Goal: Task Accomplishment & Management: Manage account settings

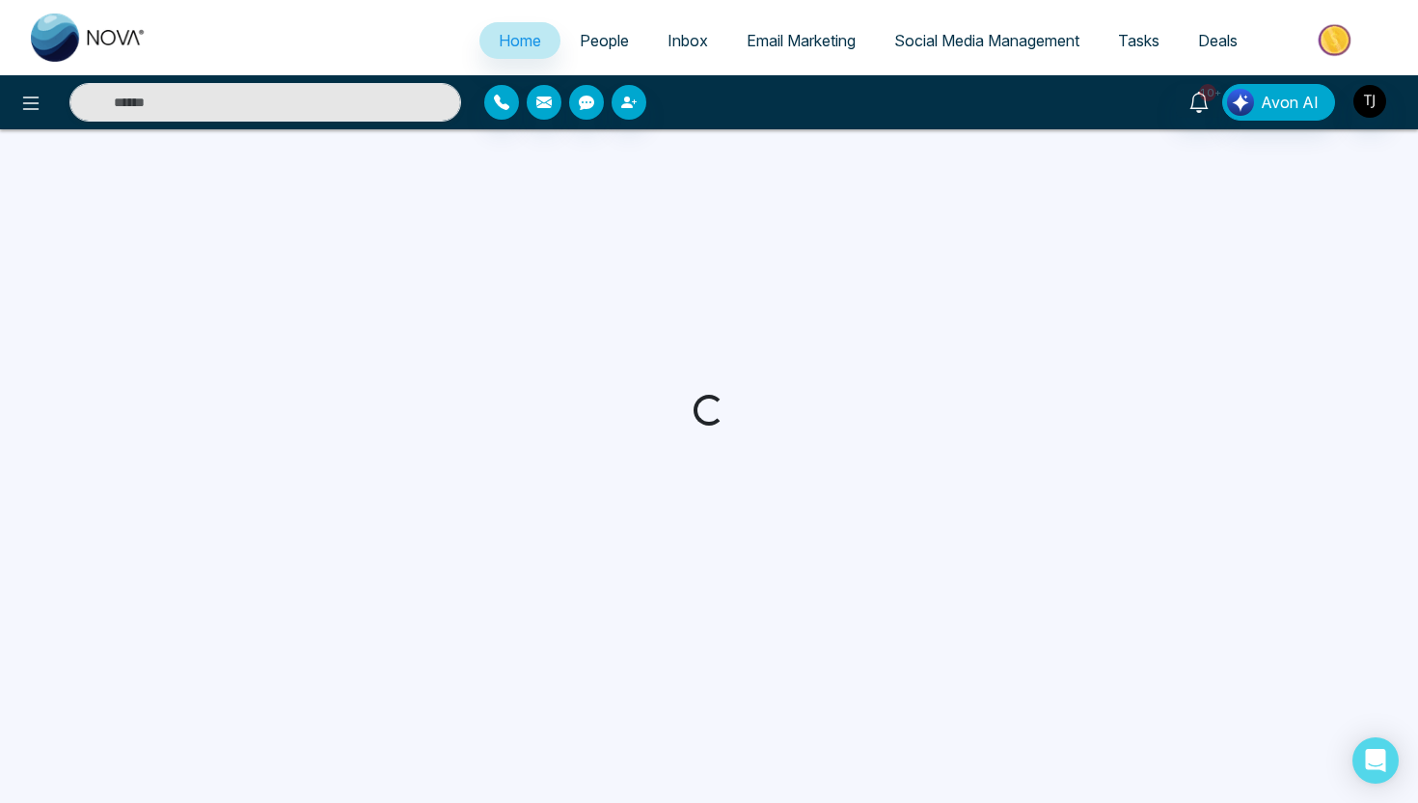
select select "*"
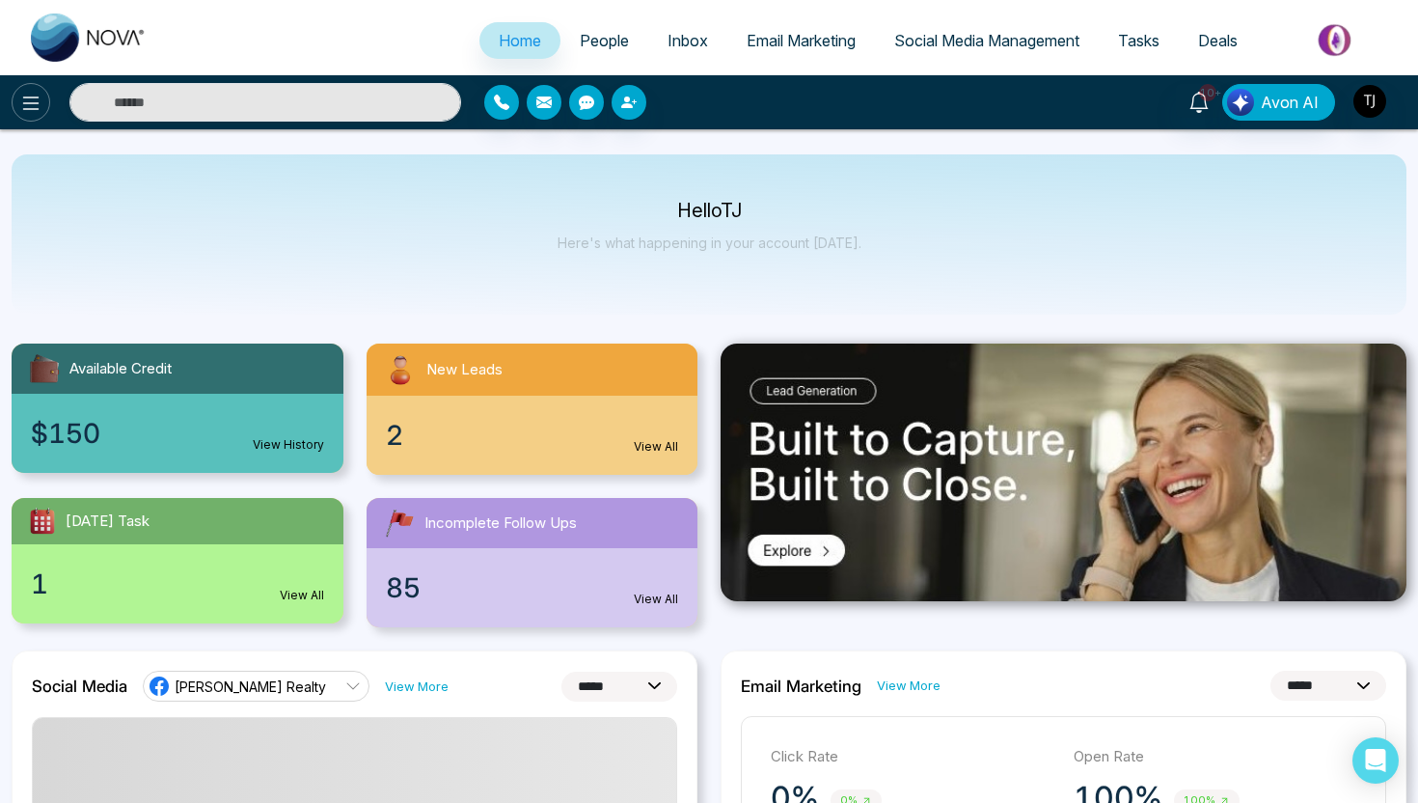
click at [27, 106] on icon at bounding box center [30, 103] width 23 height 23
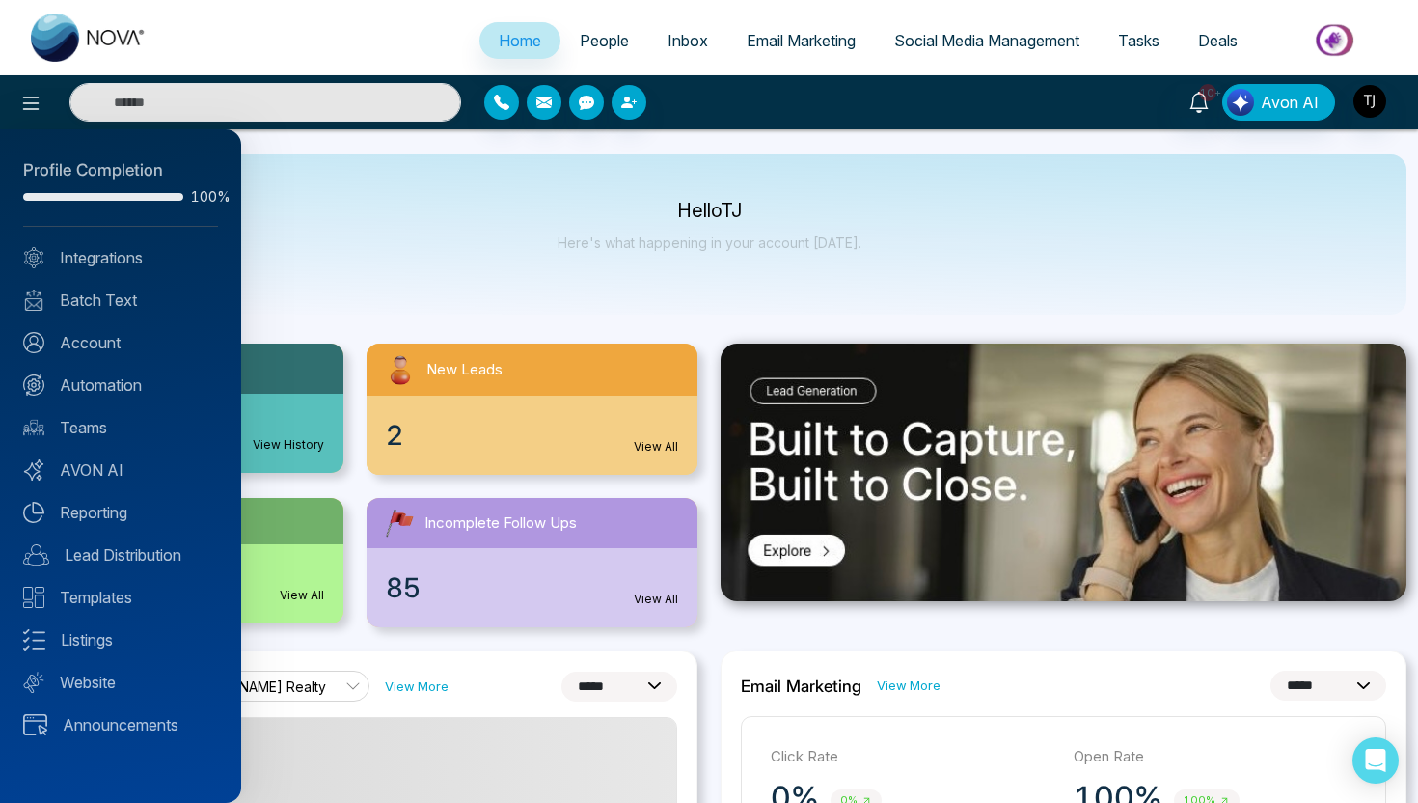
click at [1376, 111] on div at bounding box center [709, 401] width 1418 height 803
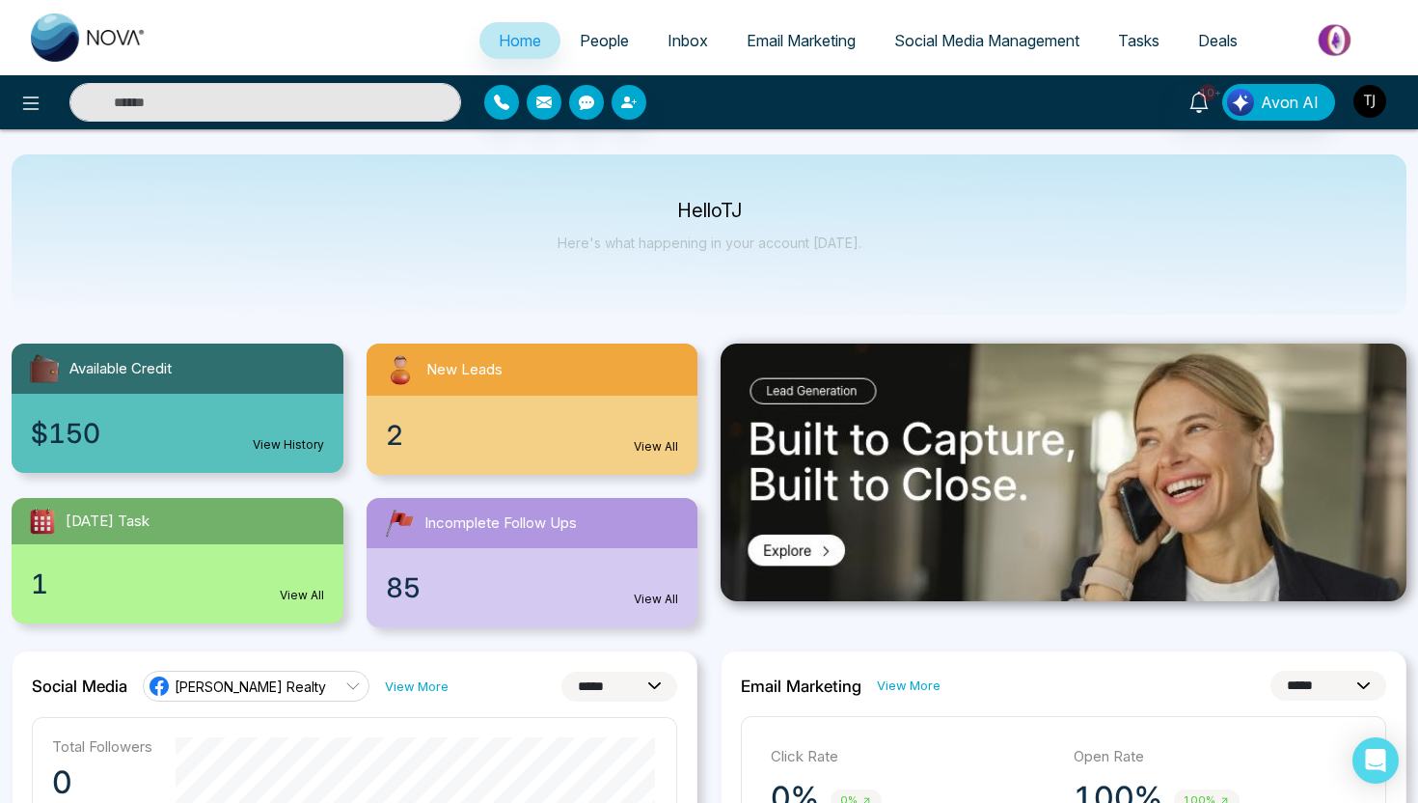
click at [1370, 103] on img "button" at bounding box center [1370, 101] width 33 height 33
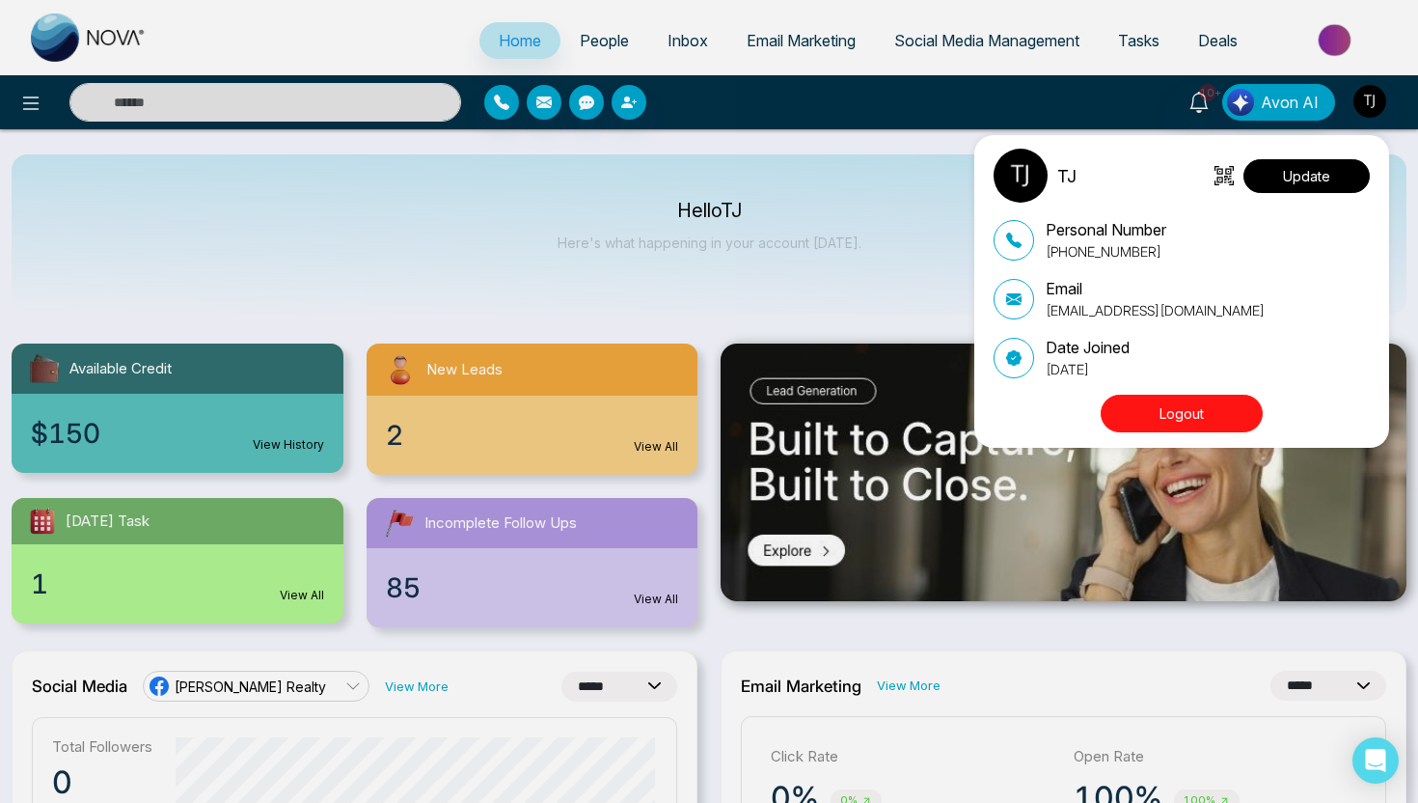
click at [1311, 169] on button "Update" at bounding box center [1307, 176] width 126 height 34
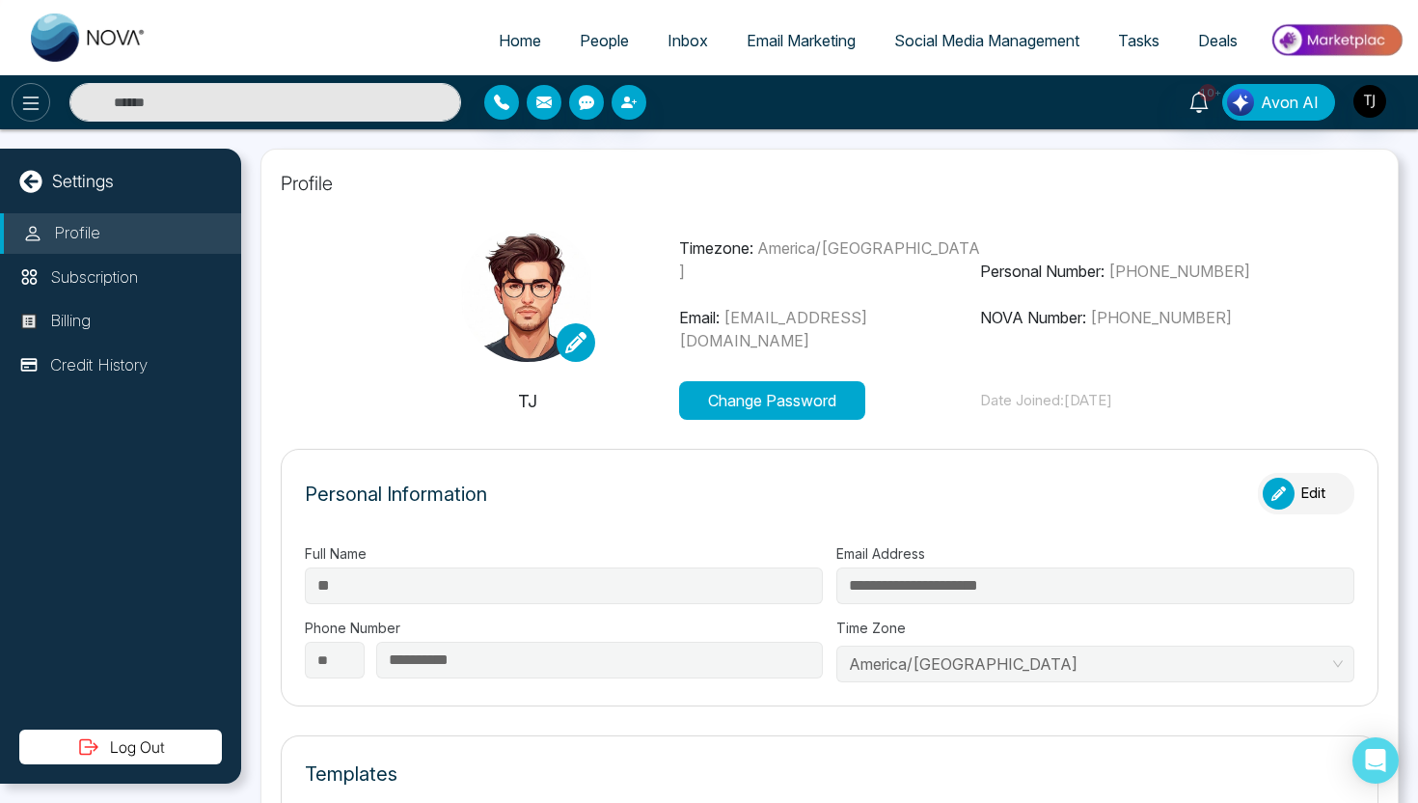
click at [29, 96] on icon at bounding box center [30, 103] width 23 height 23
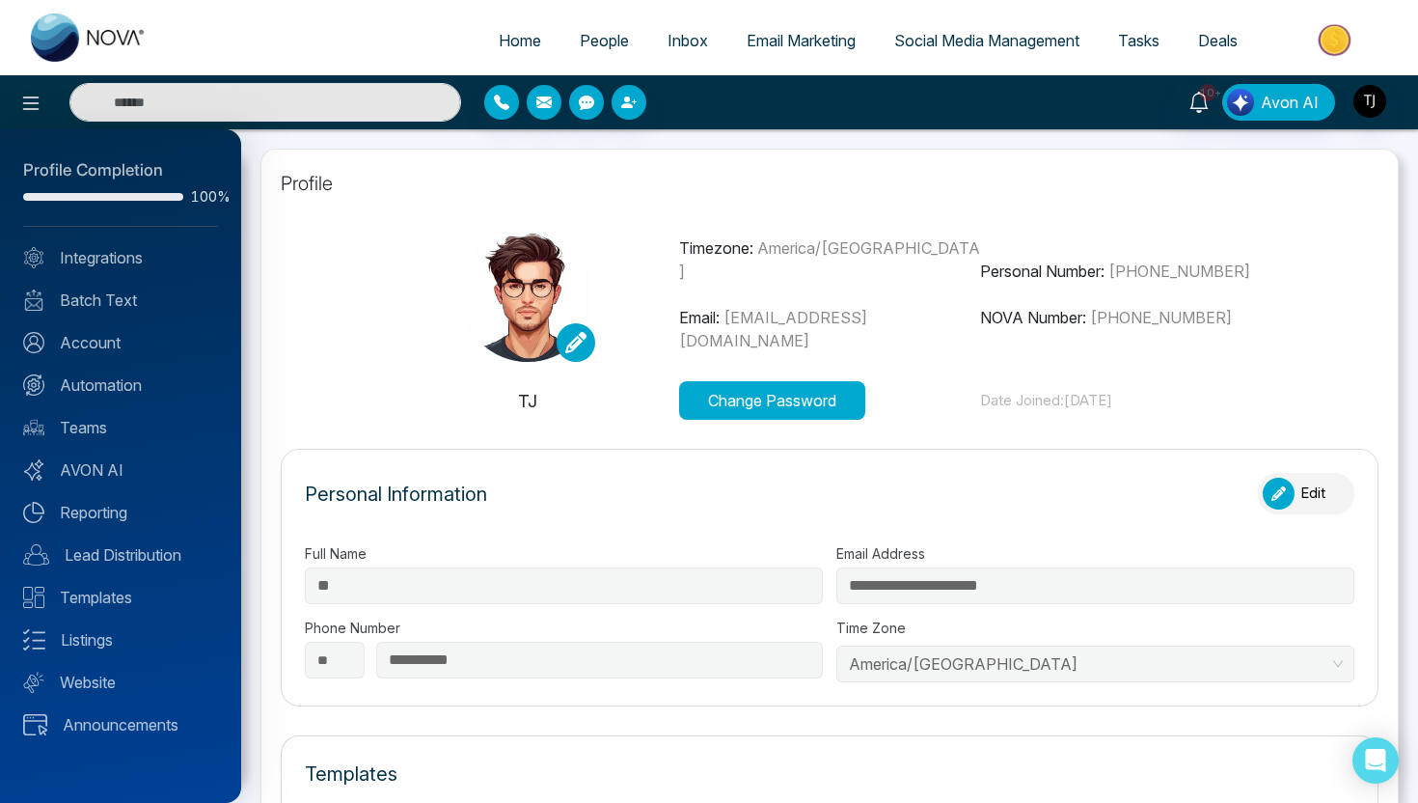
click at [72, 448] on div "Profile Completion 100% Integrations Batch Text Account Automation Teams AVON A…" at bounding box center [120, 465] width 241 height 673
click at [80, 437] on link "Teams" at bounding box center [120, 427] width 195 height 23
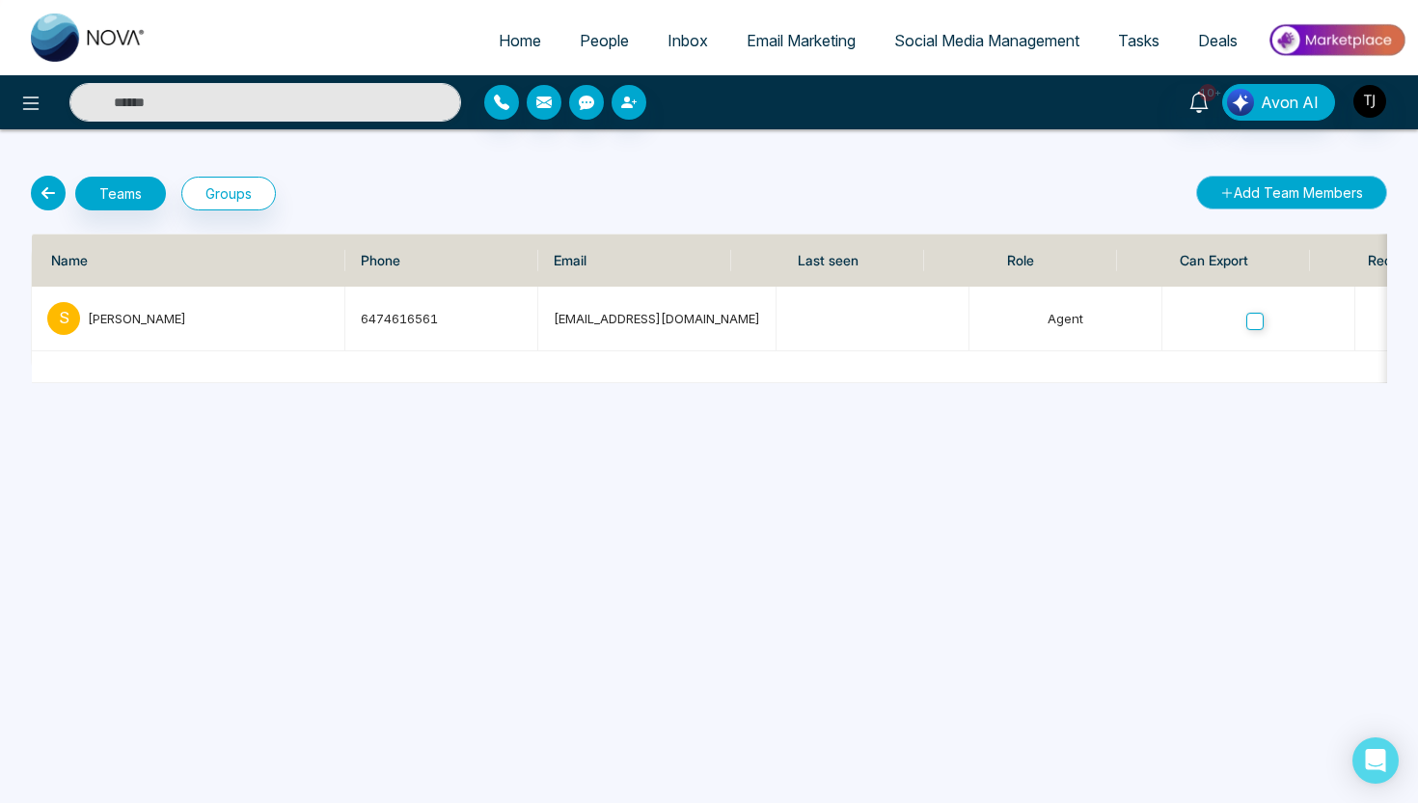
click at [1319, 203] on button "Add Team Members" at bounding box center [1291, 193] width 191 height 34
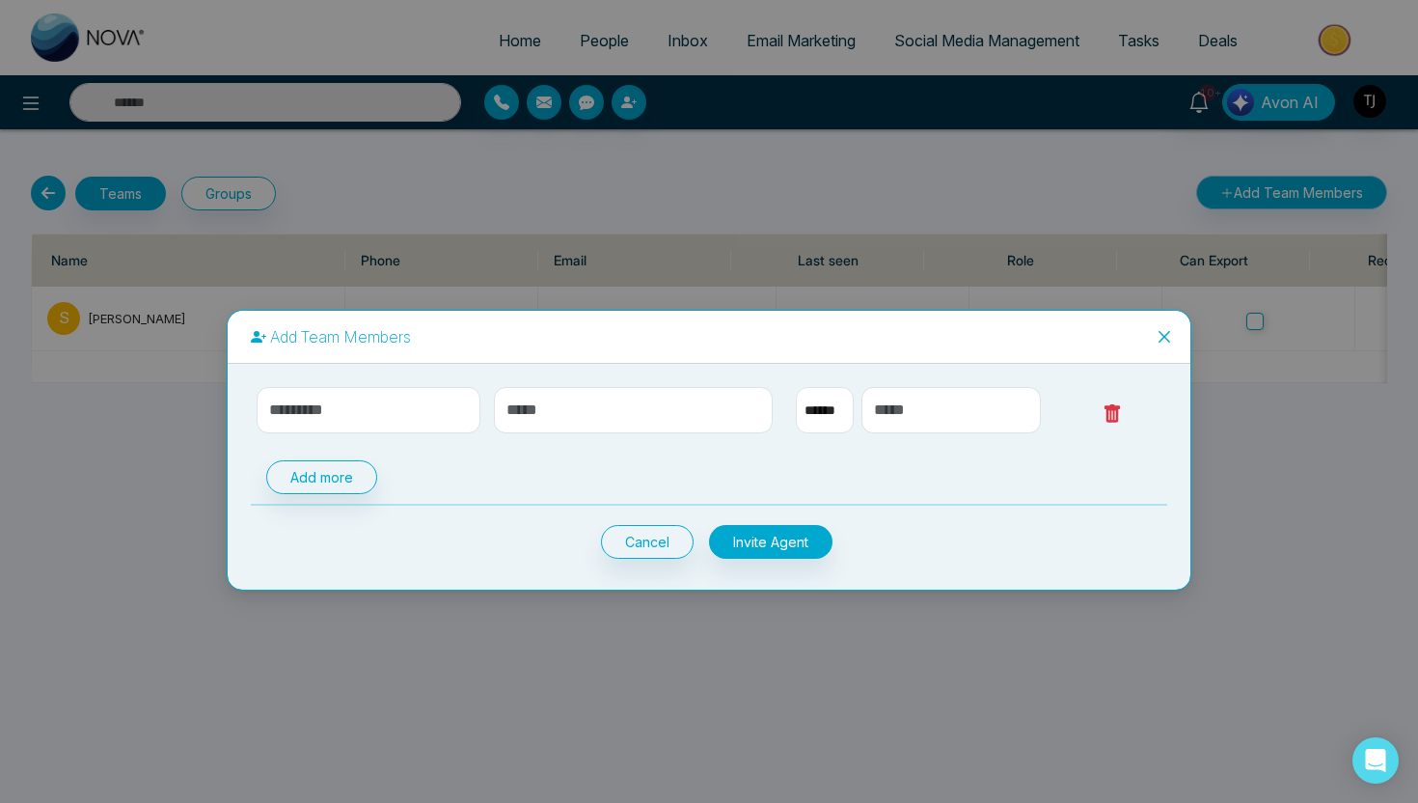
select select "**"
click at [1166, 349] on span "Close" at bounding box center [1164, 337] width 52 height 52
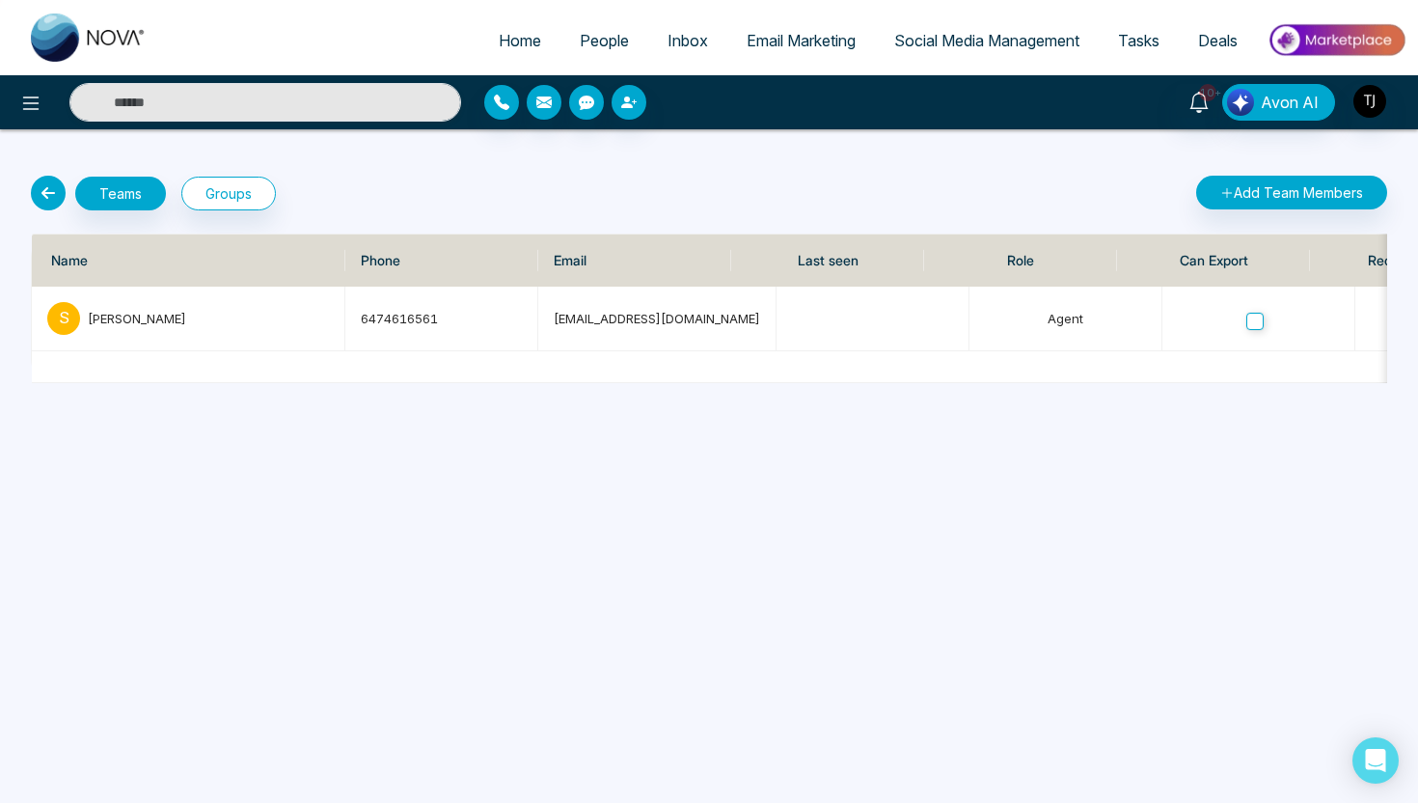
click at [46, 199] on icon at bounding box center [48, 193] width 35 height 35
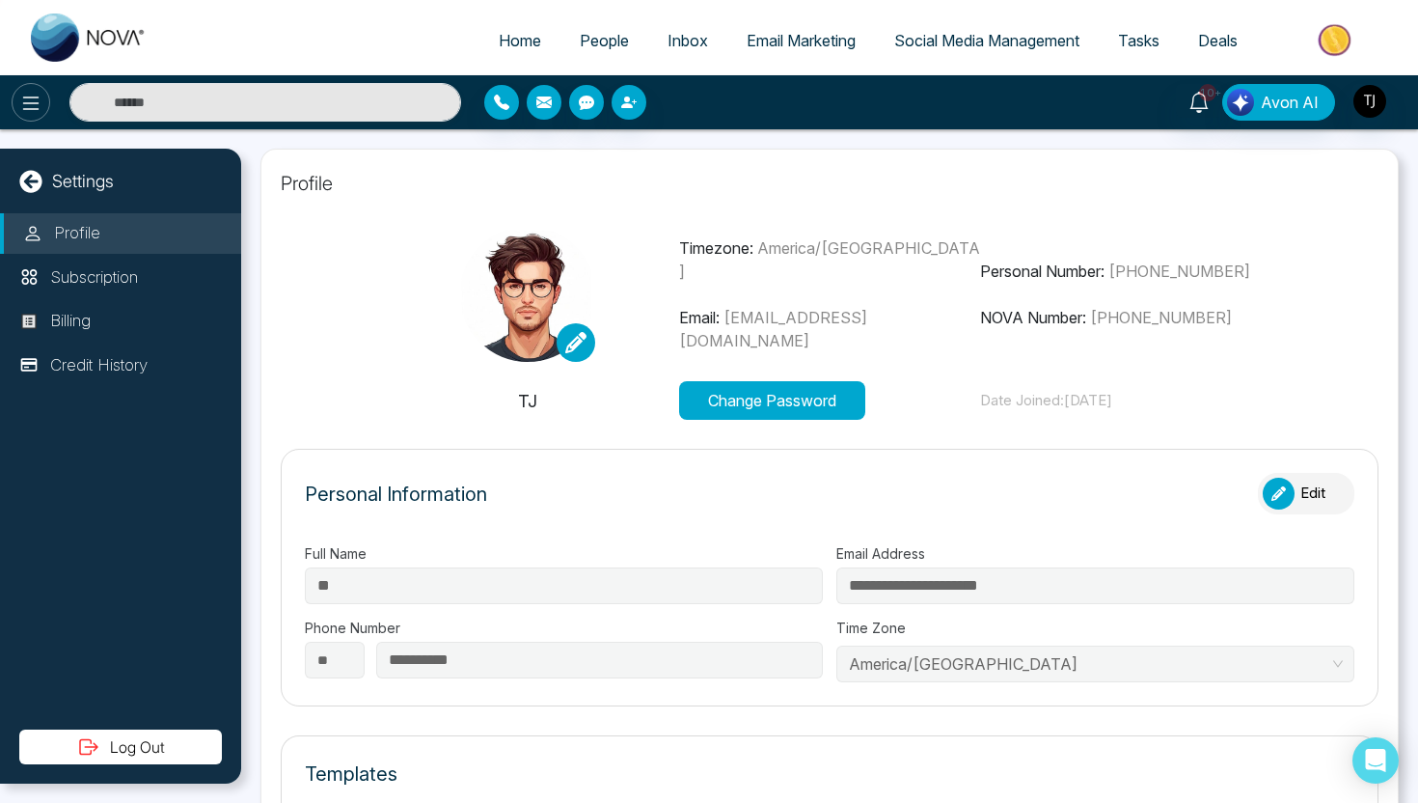
click at [30, 109] on icon at bounding box center [30, 103] width 23 height 23
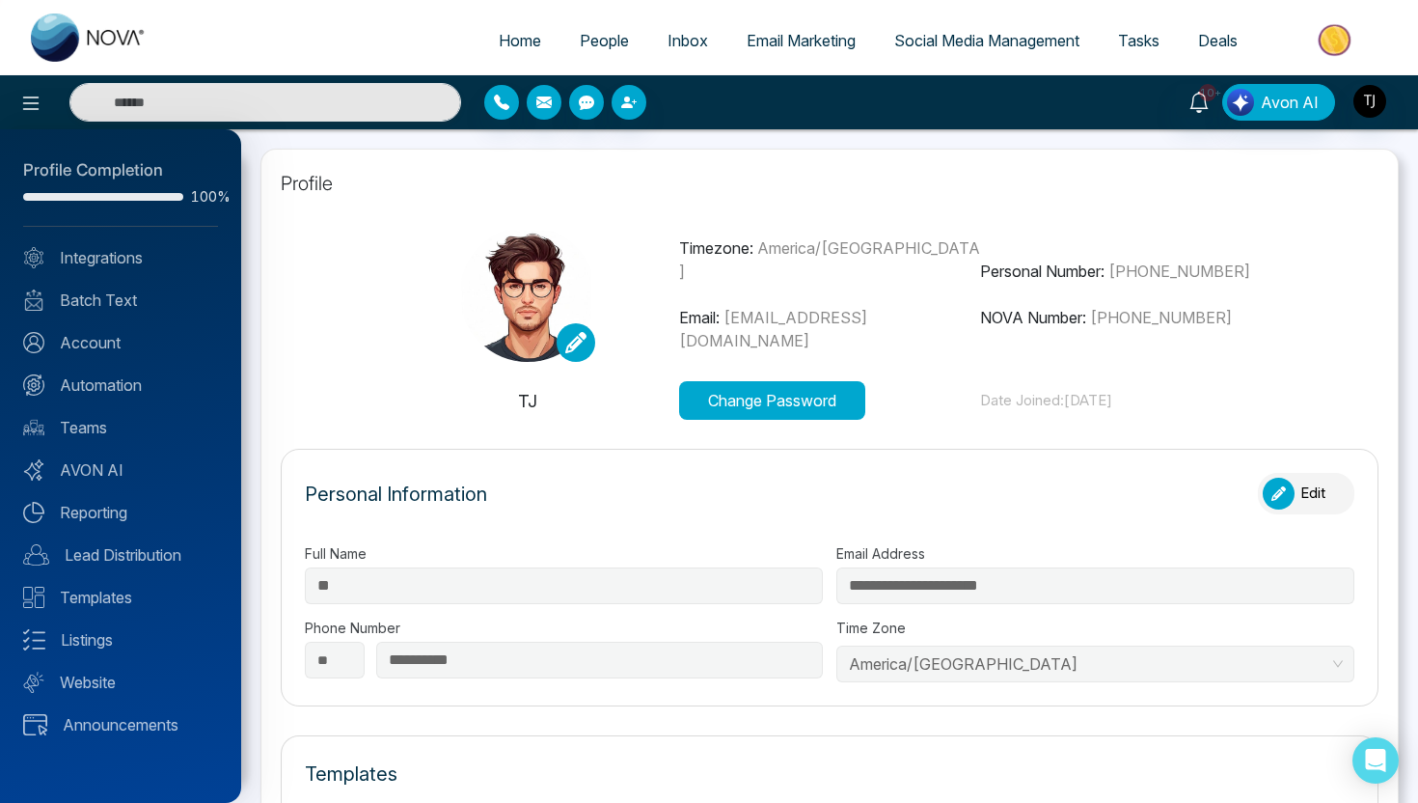
click at [586, 37] on div at bounding box center [709, 401] width 1418 height 803
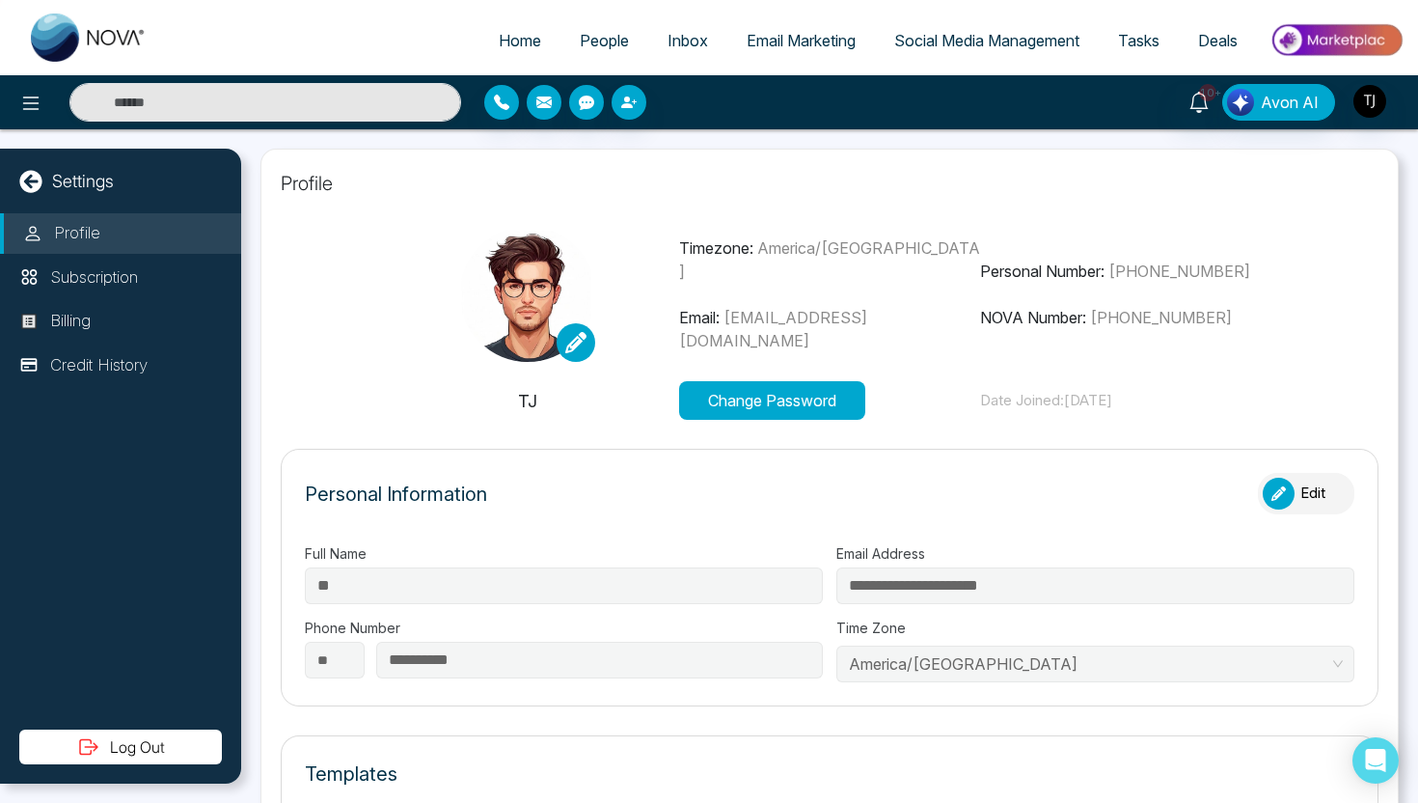
click at [580, 32] on span "People" at bounding box center [604, 40] width 49 height 19
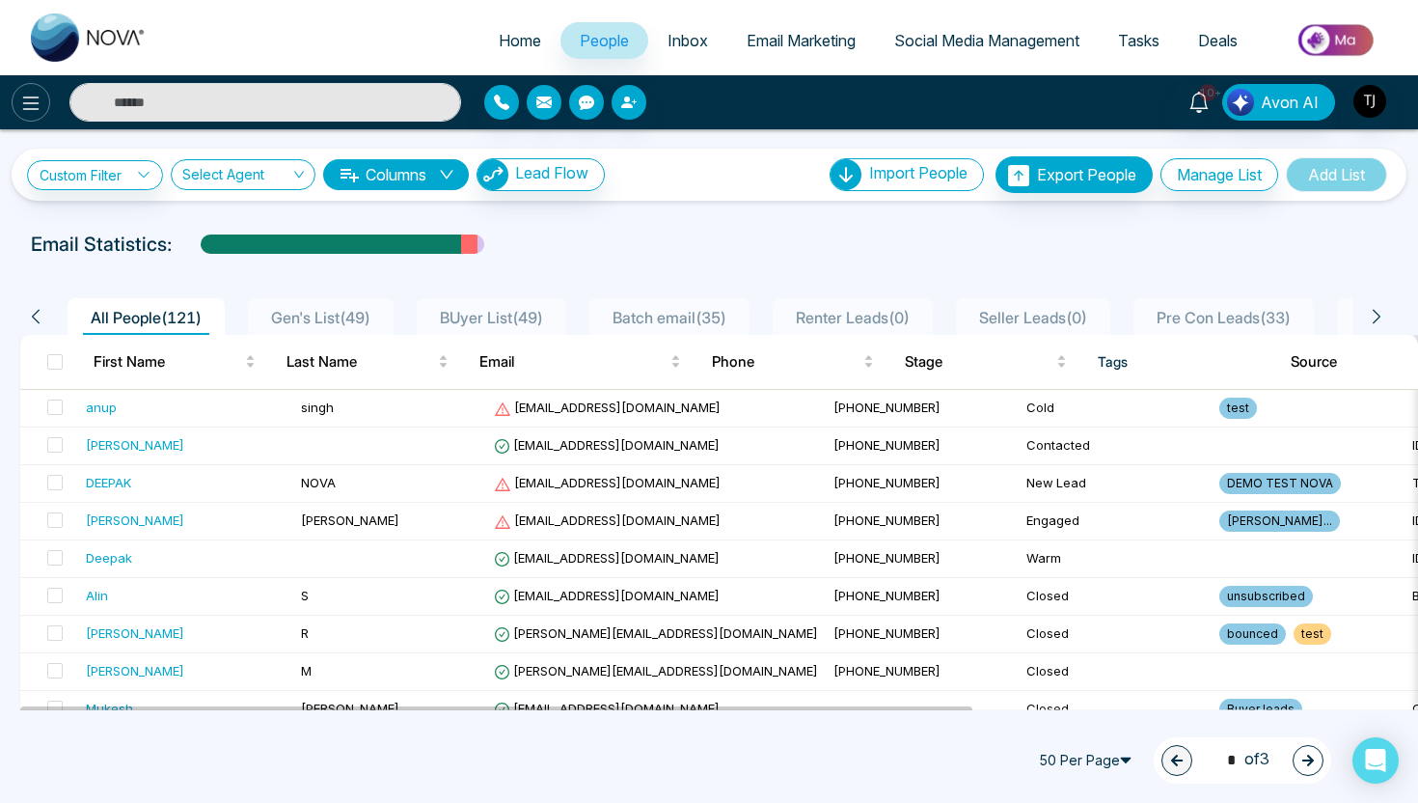
click at [15, 109] on button at bounding box center [31, 102] width 39 height 39
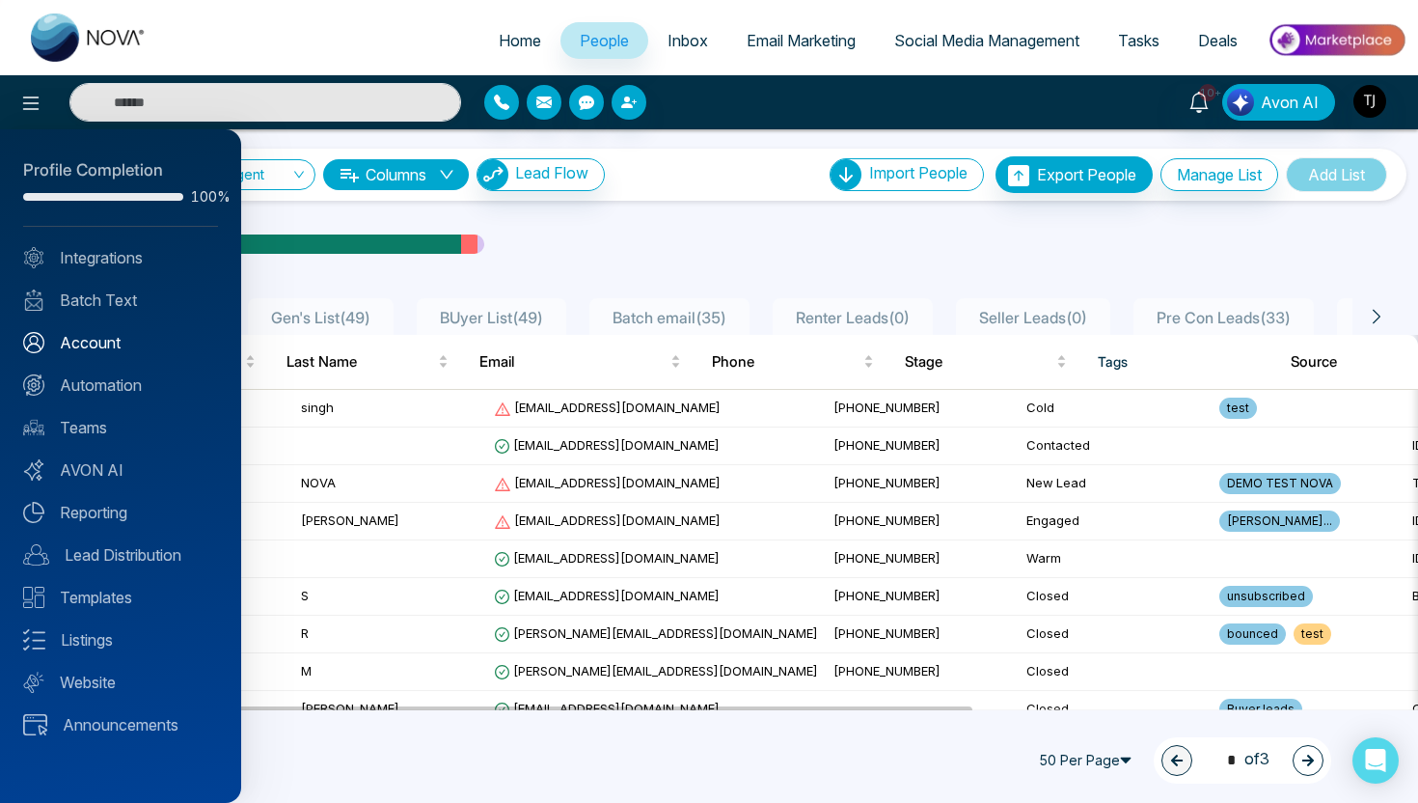
click at [96, 337] on link "Account" at bounding box center [120, 342] width 195 height 23
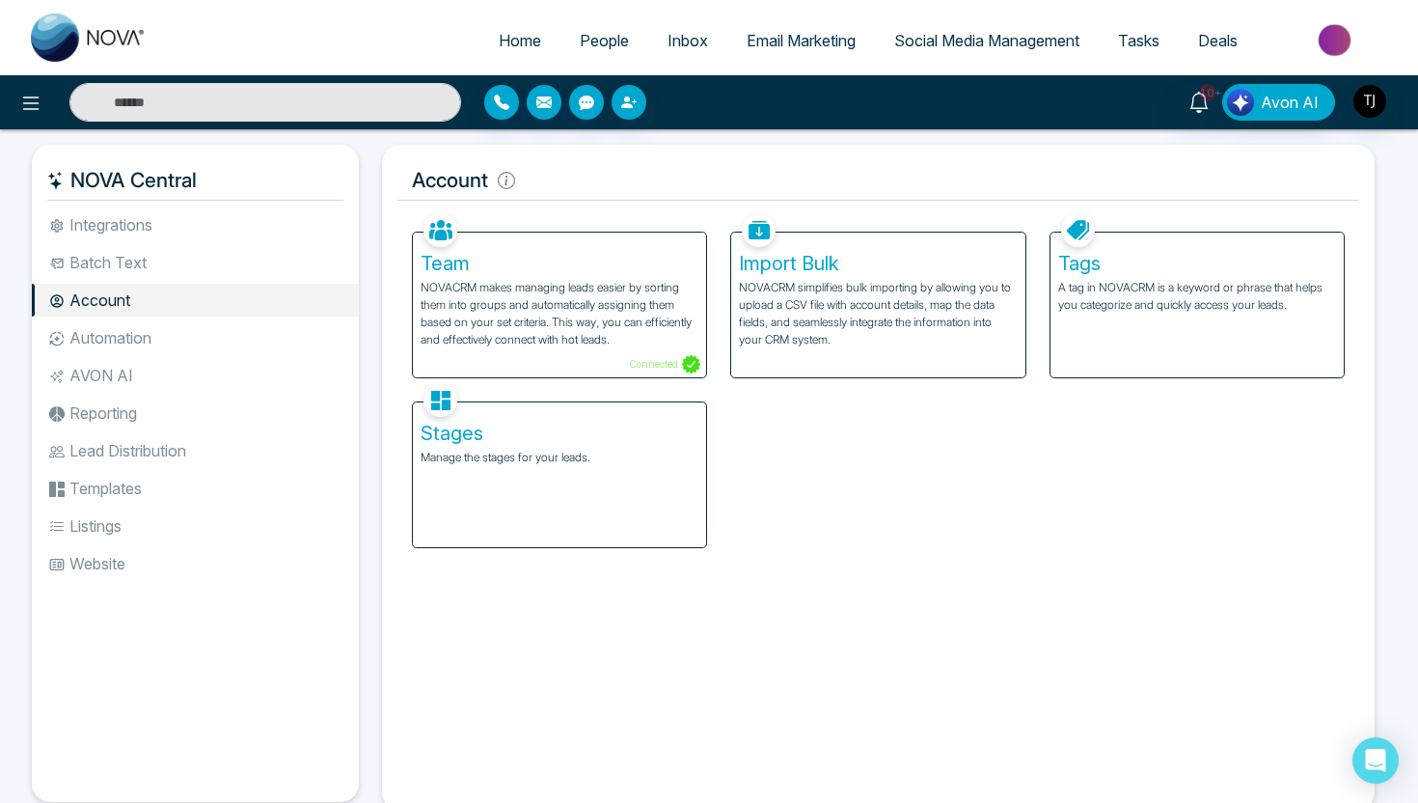
click at [645, 490] on div "Stages Manage the stages for your leads." at bounding box center [559, 474] width 293 height 145
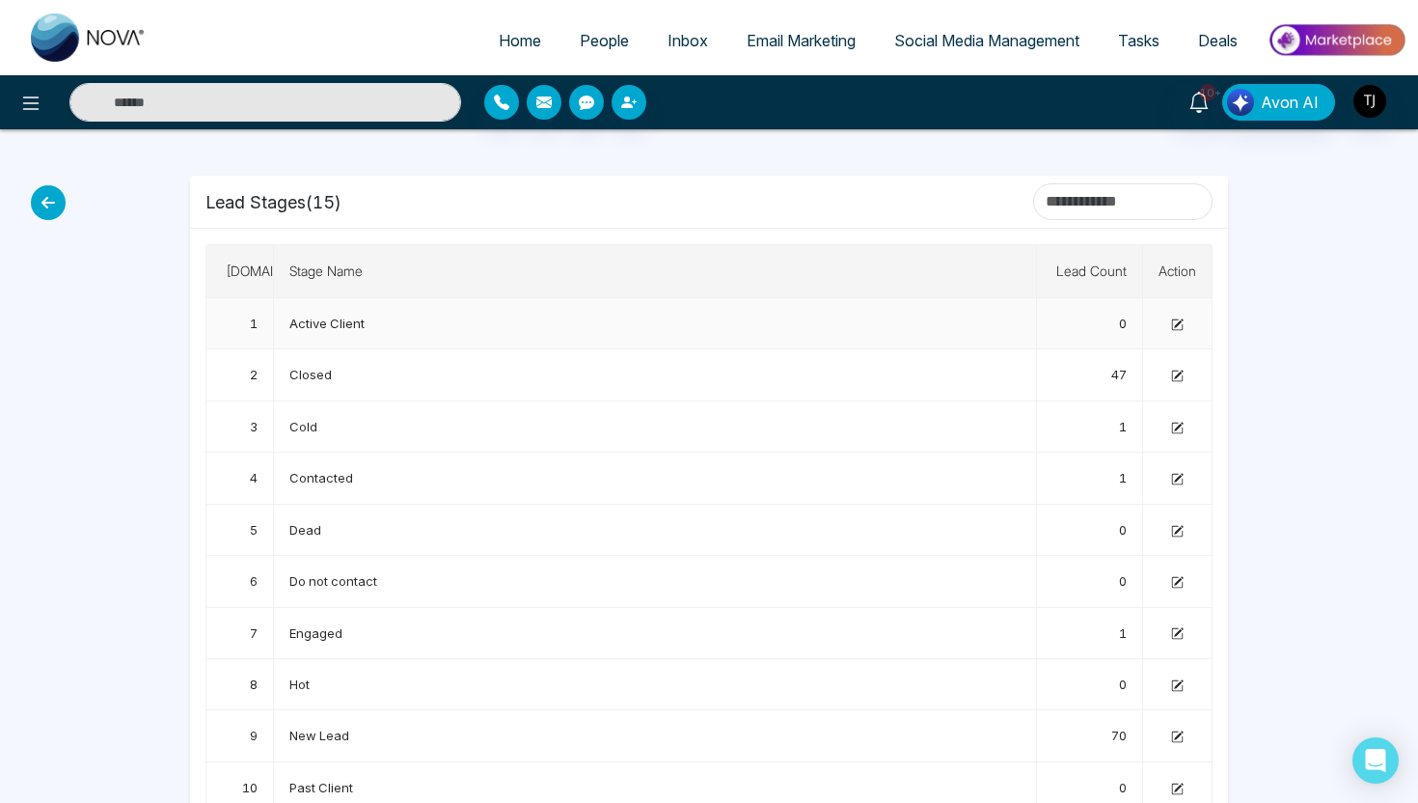
scroll to position [5, 0]
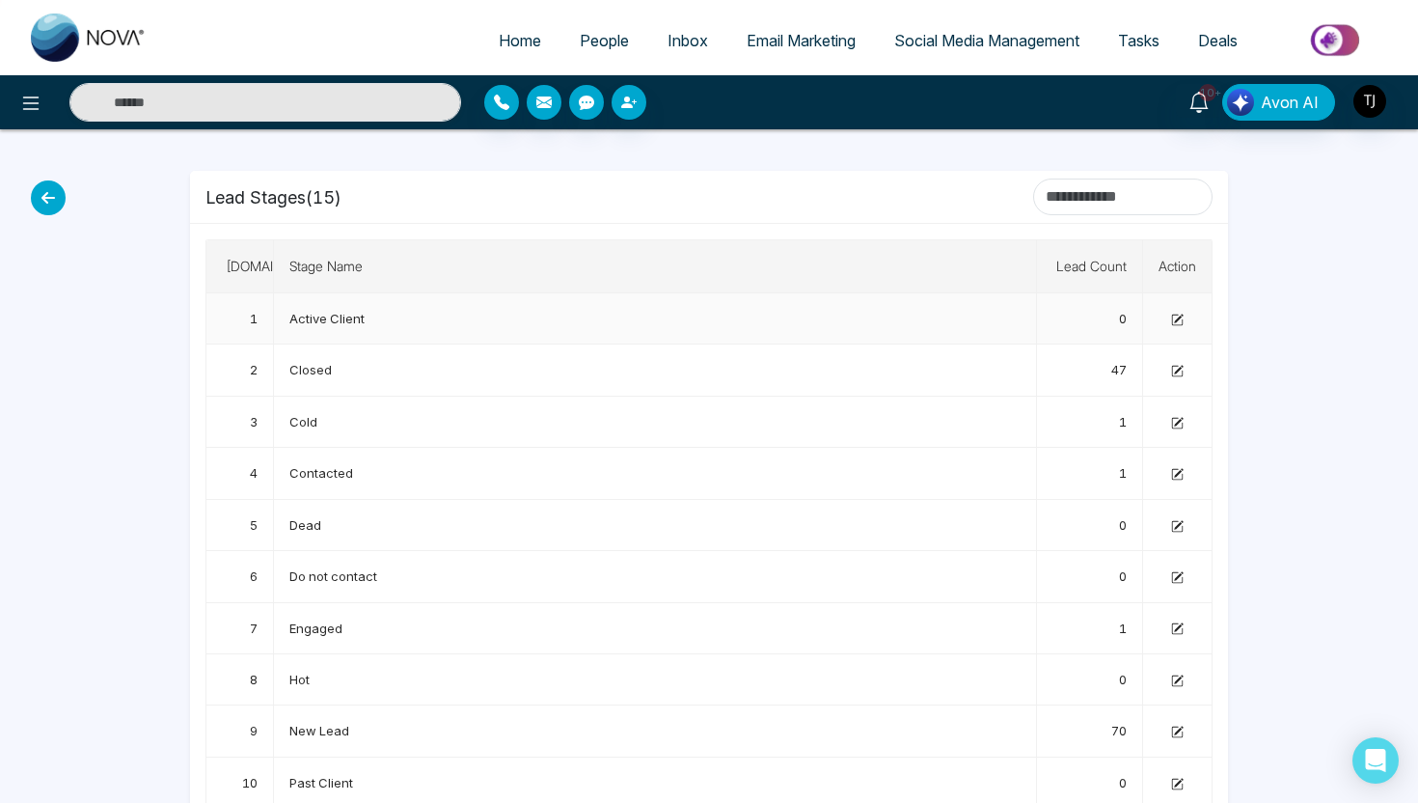
click at [1178, 315] on icon at bounding box center [1177, 320] width 13 height 13
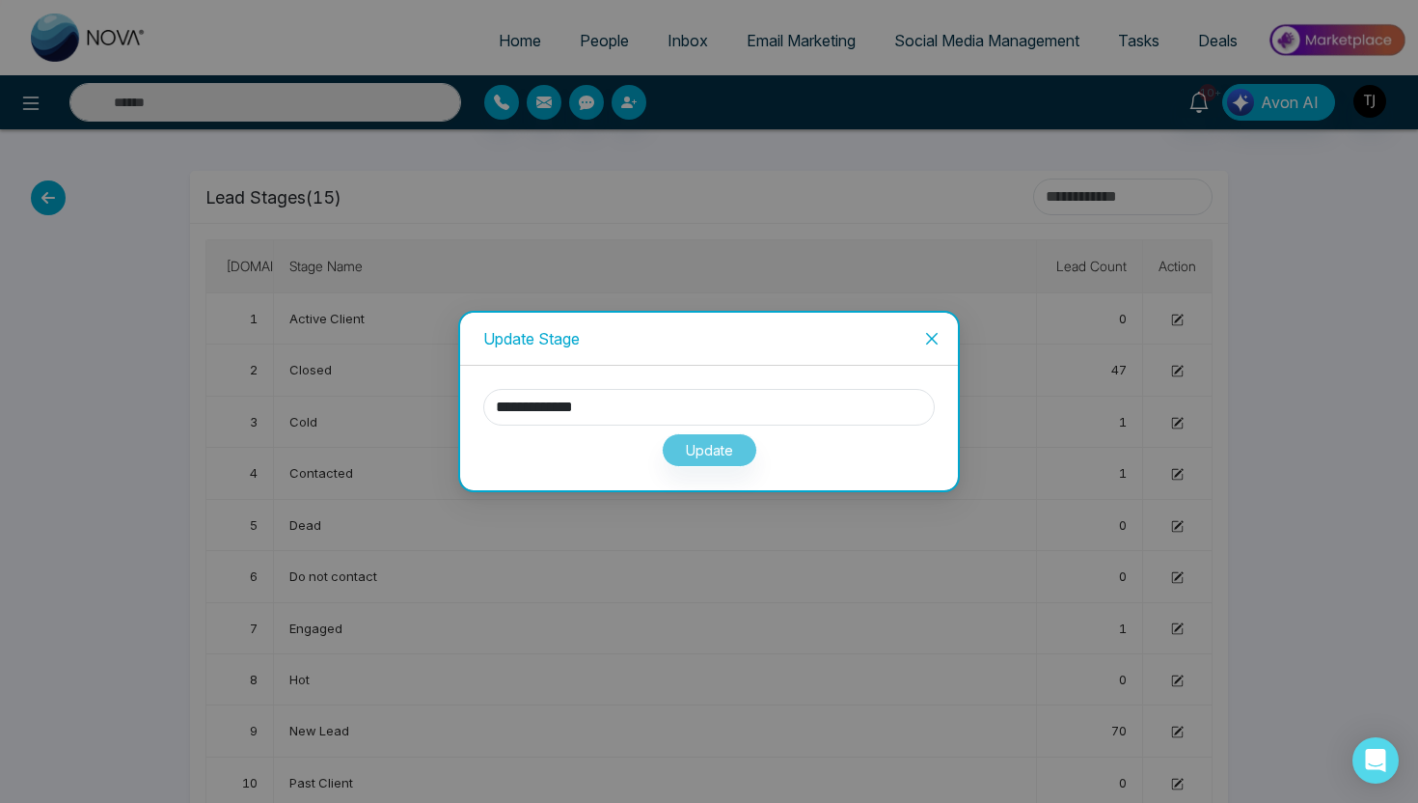
click at [940, 339] on span "Close" at bounding box center [932, 339] width 52 height 52
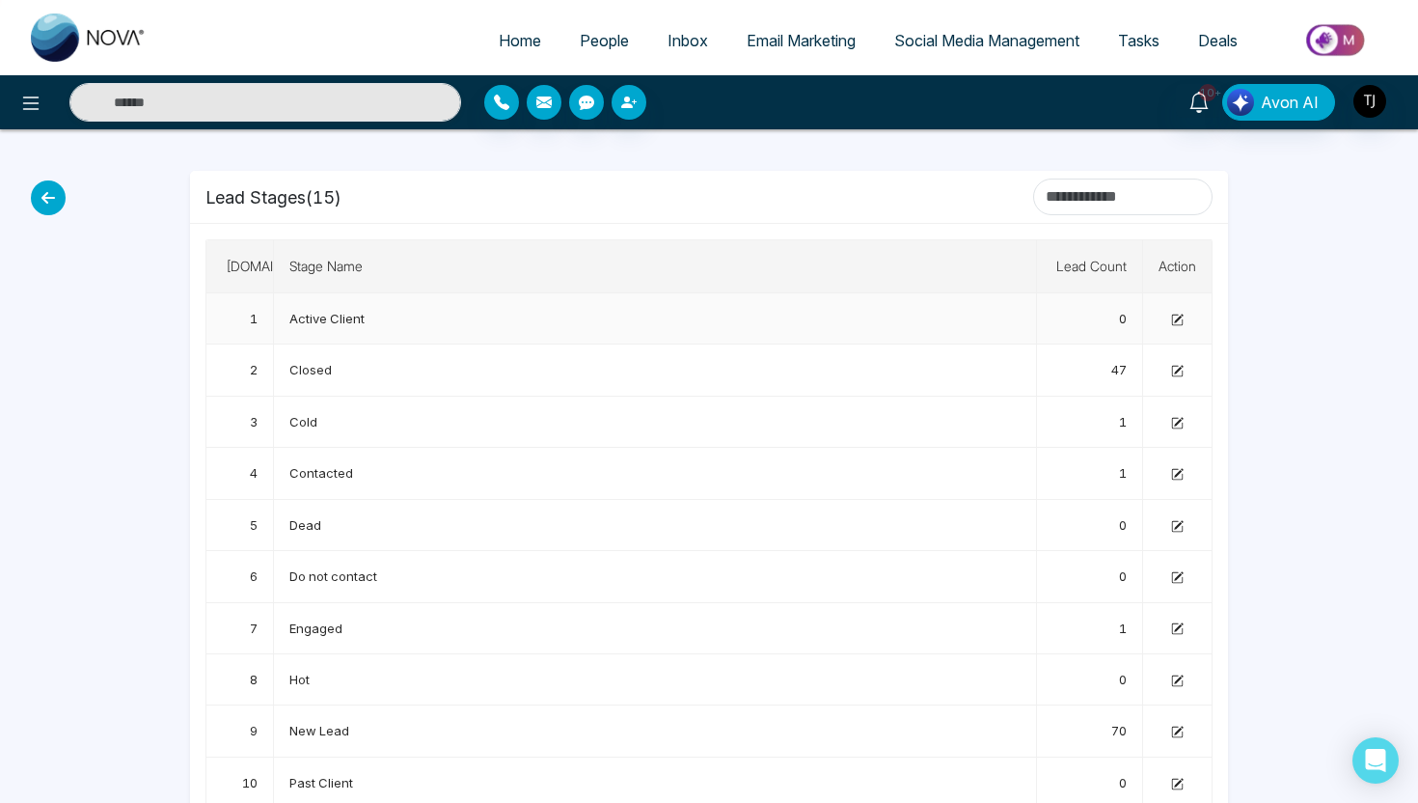
click at [1179, 321] on icon at bounding box center [1177, 320] width 13 height 13
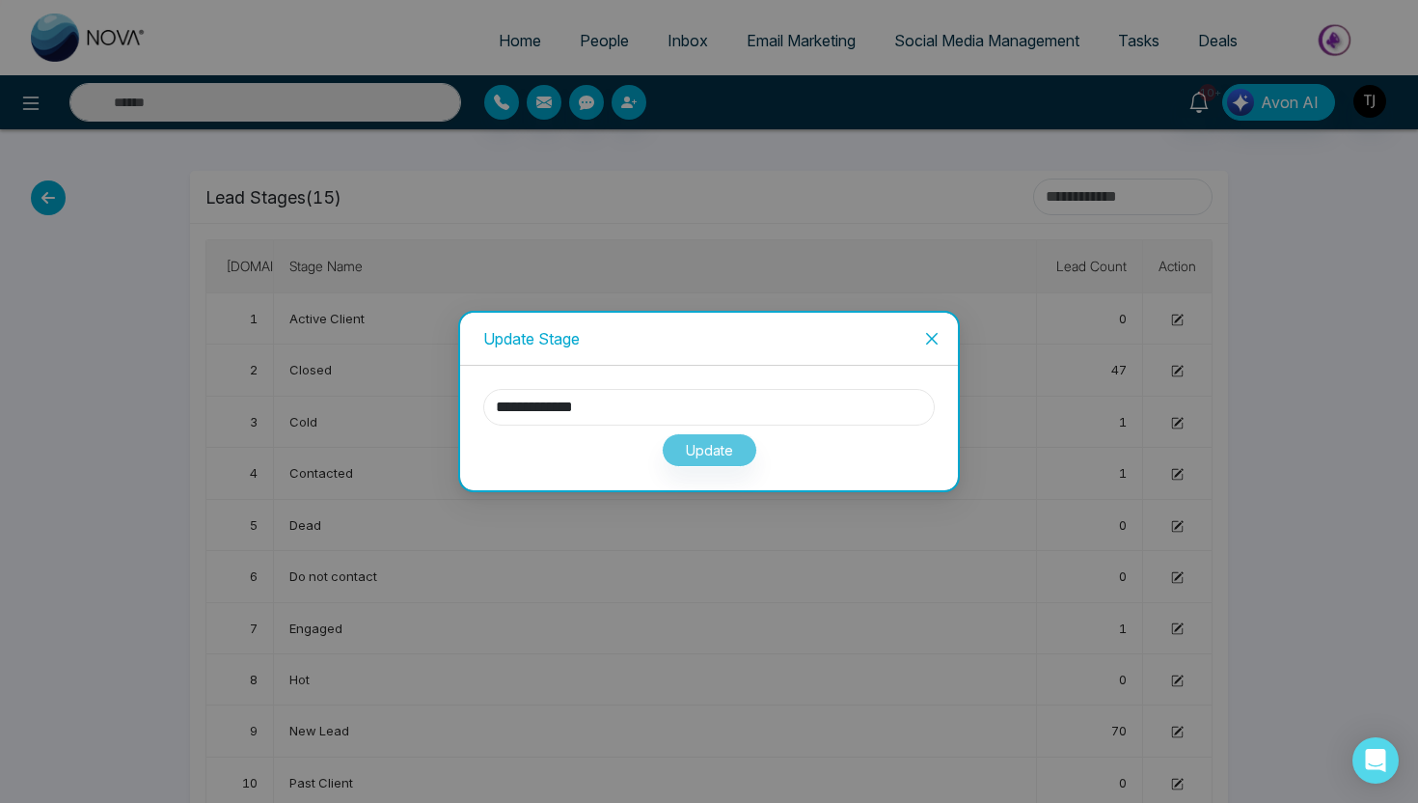
drag, startPoint x: 700, startPoint y: 395, endPoint x: 593, endPoint y: 398, distance: 107.1
click at [593, 398] on input "**********" at bounding box center [709, 407] width 452 height 37
type input "*"
click at [930, 332] on icon "close" at bounding box center [931, 338] width 15 height 15
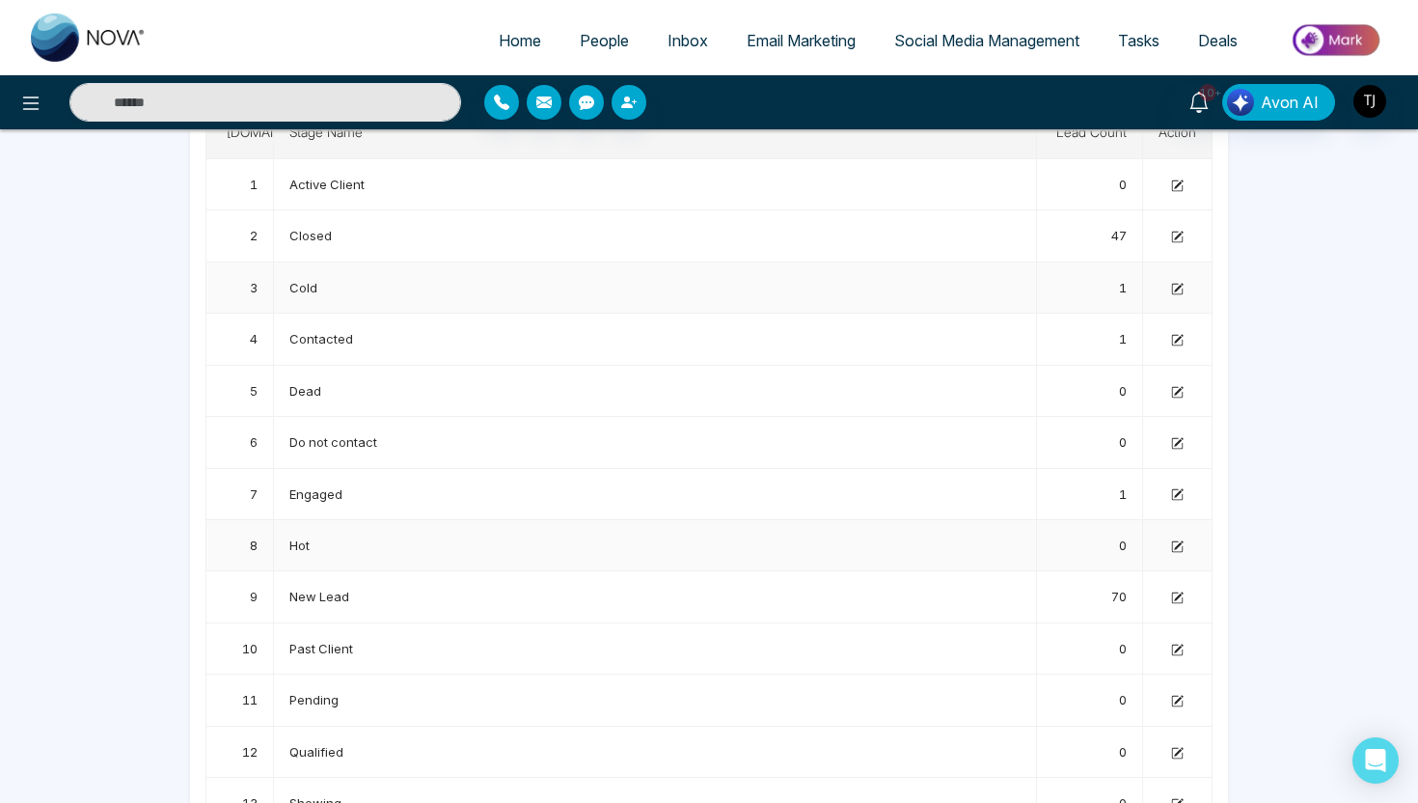
scroll to position [0, 0]
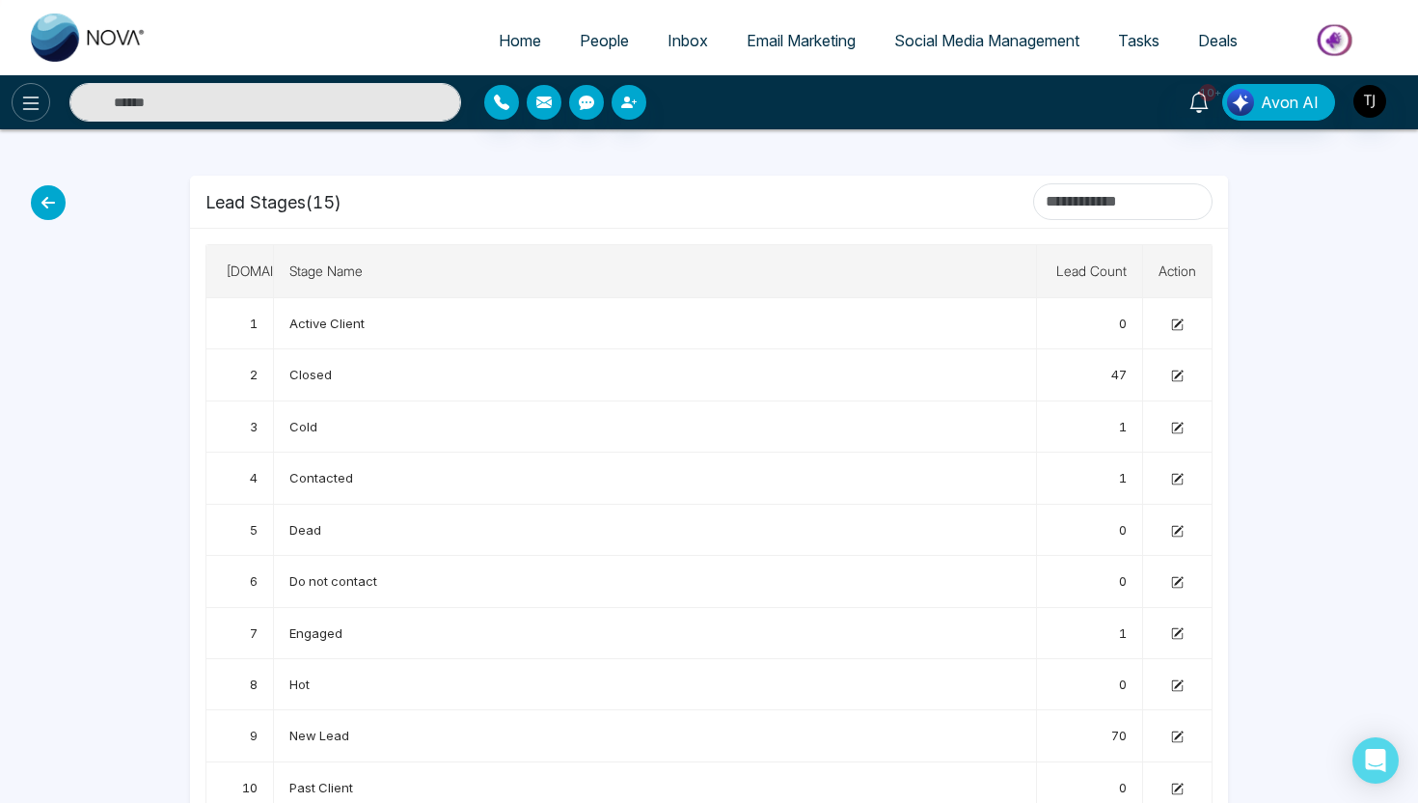
click at [46, 110] on button at bounding box center [31, 102] width 39 height 39
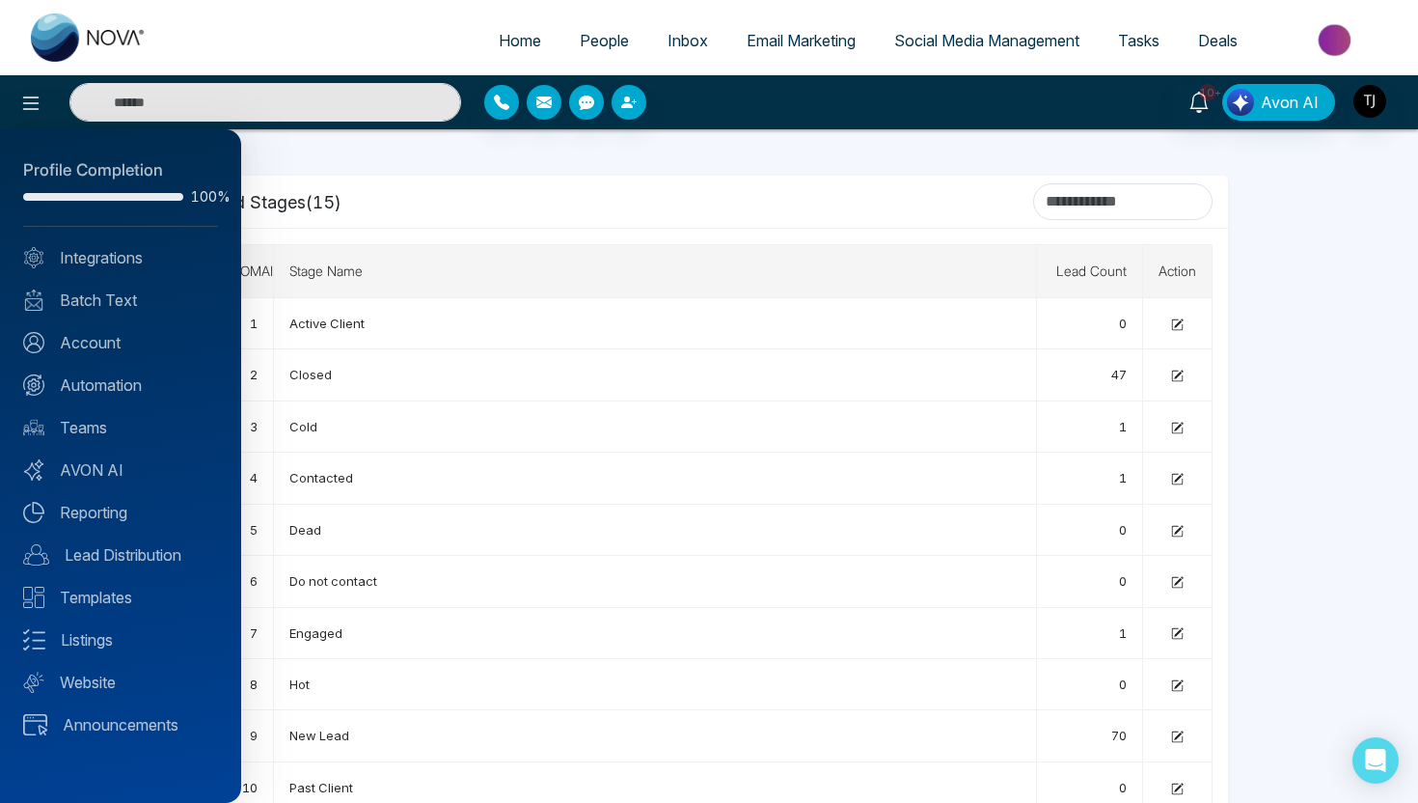
click at [270, 166] on div at bounding box center [709, 401] width 1418 height 803
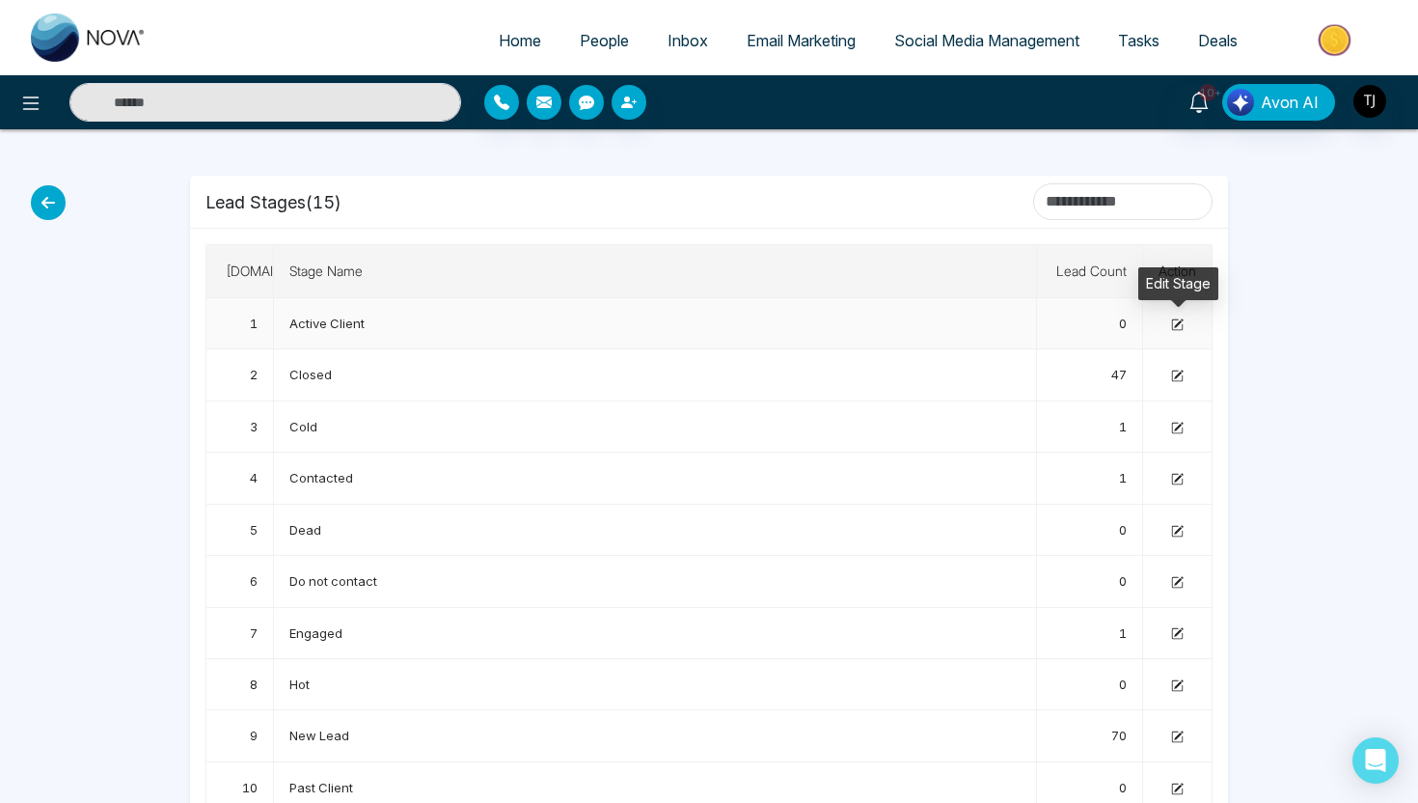
click at [1183, 323] on icon at bounding box center [1177, 324] width 13 height 13
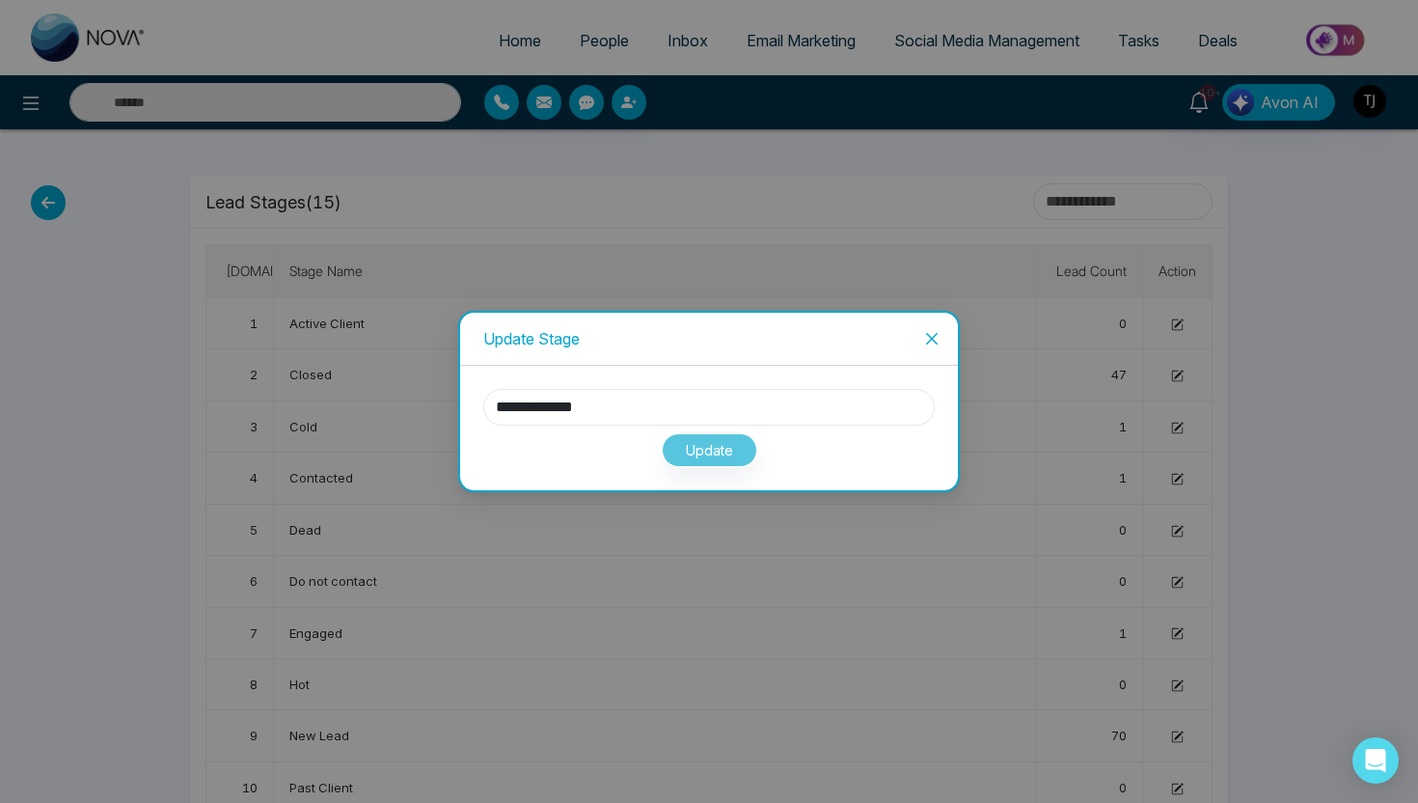
drag, startPoint x: 613, startPoint y: 410, endPoint x: 544, endPoint y: 410, distance: 68.5
click at [544, 410] on input "**********" at bounding box center [709, 407] width 452 height 37
type input "******"
click at [686, 439] on button "Update" at bounding box center [710, 450] width 96 height 34
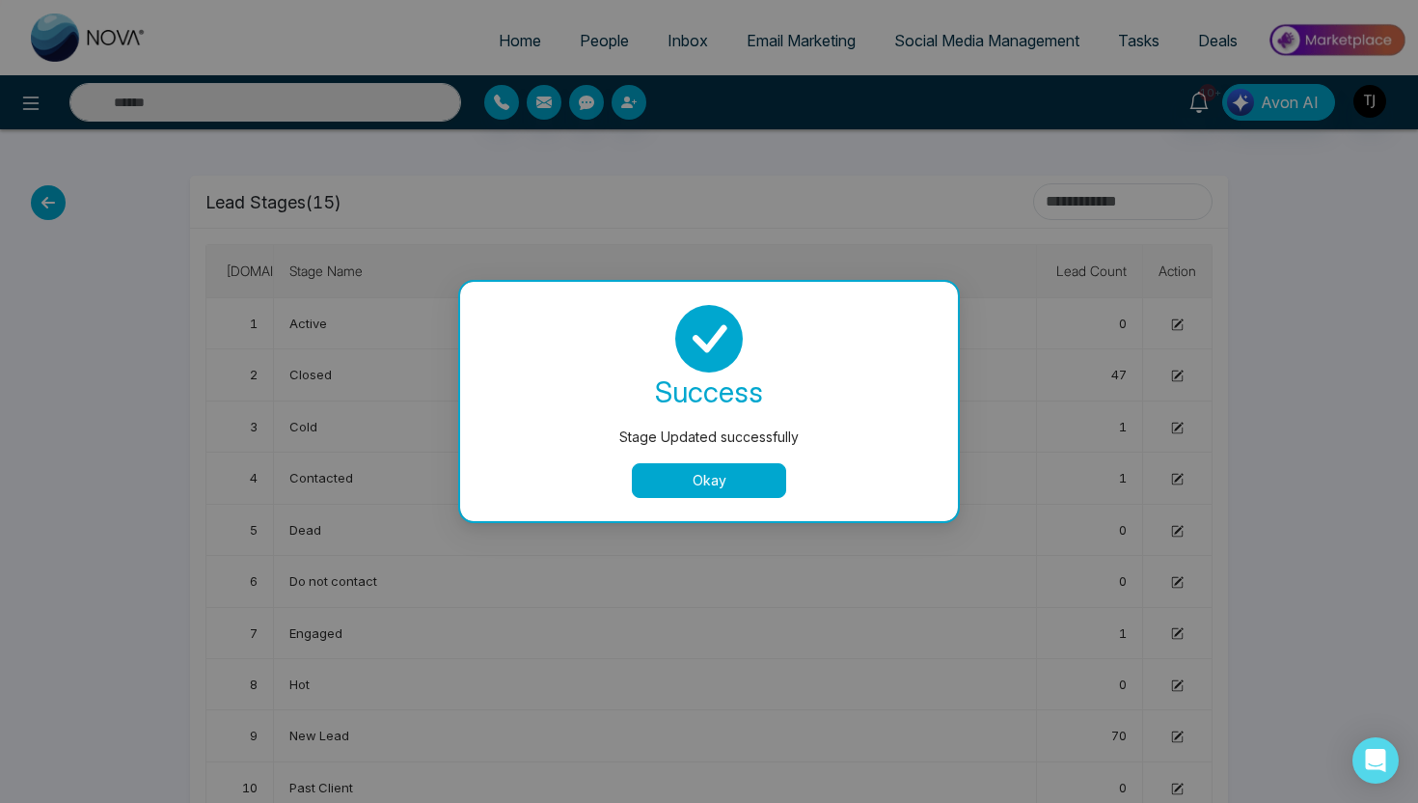
click at [718, 477] on button "Okay" at bounding box center [709, 480] width 154 height 35
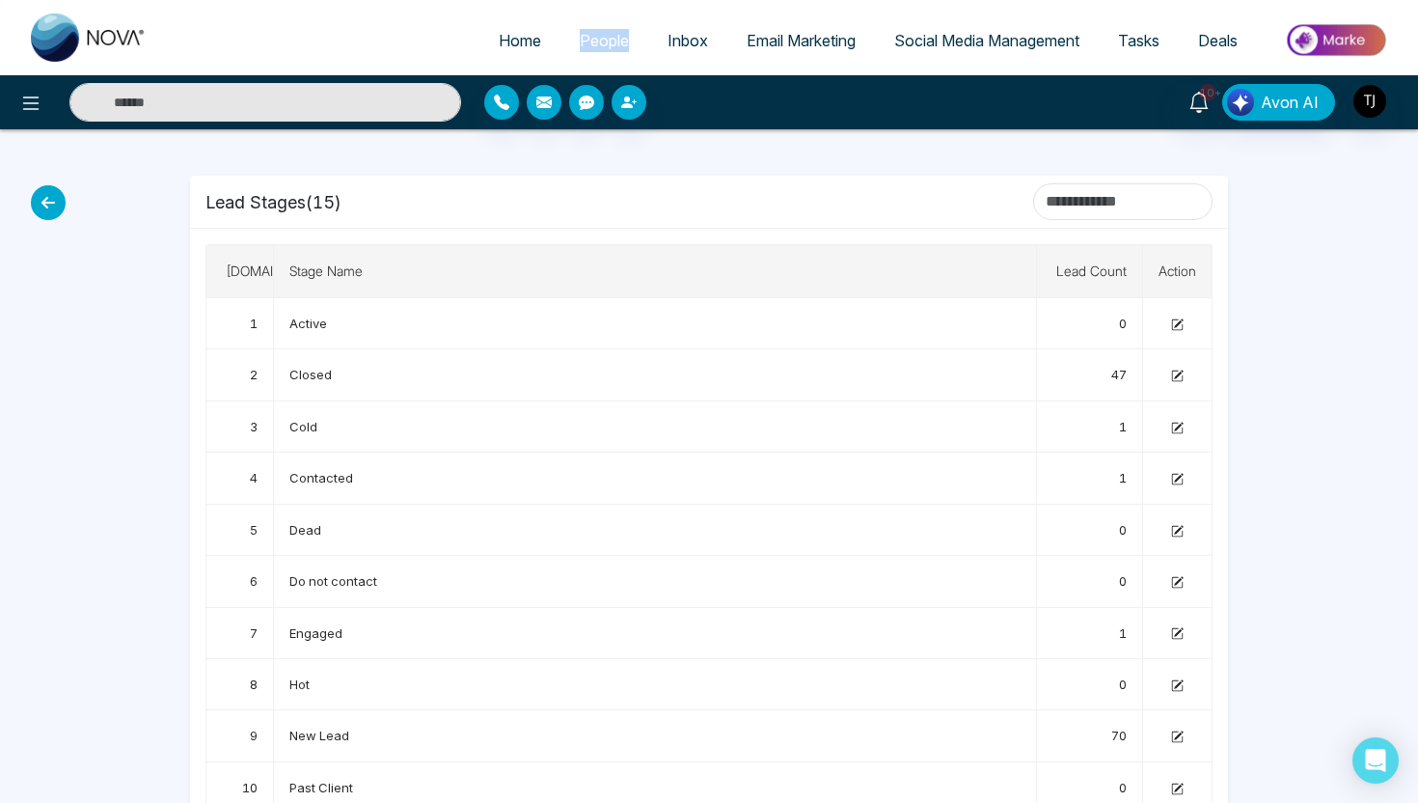
click at [583, 38] on span "People" at bounding box center [604, 40] width 49 height 19
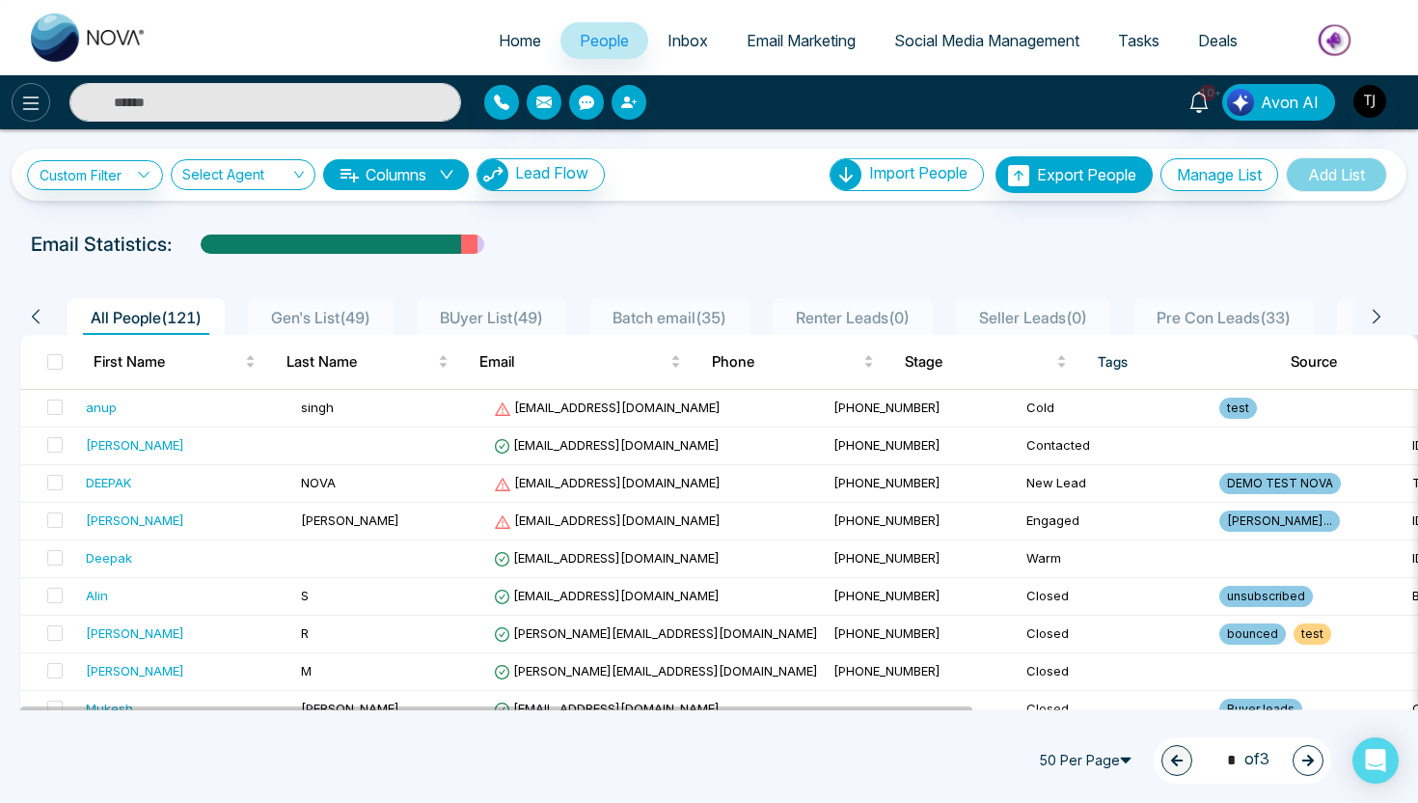
click at [17, 110] on button at bounding box center [31, 102] width 39 height 39
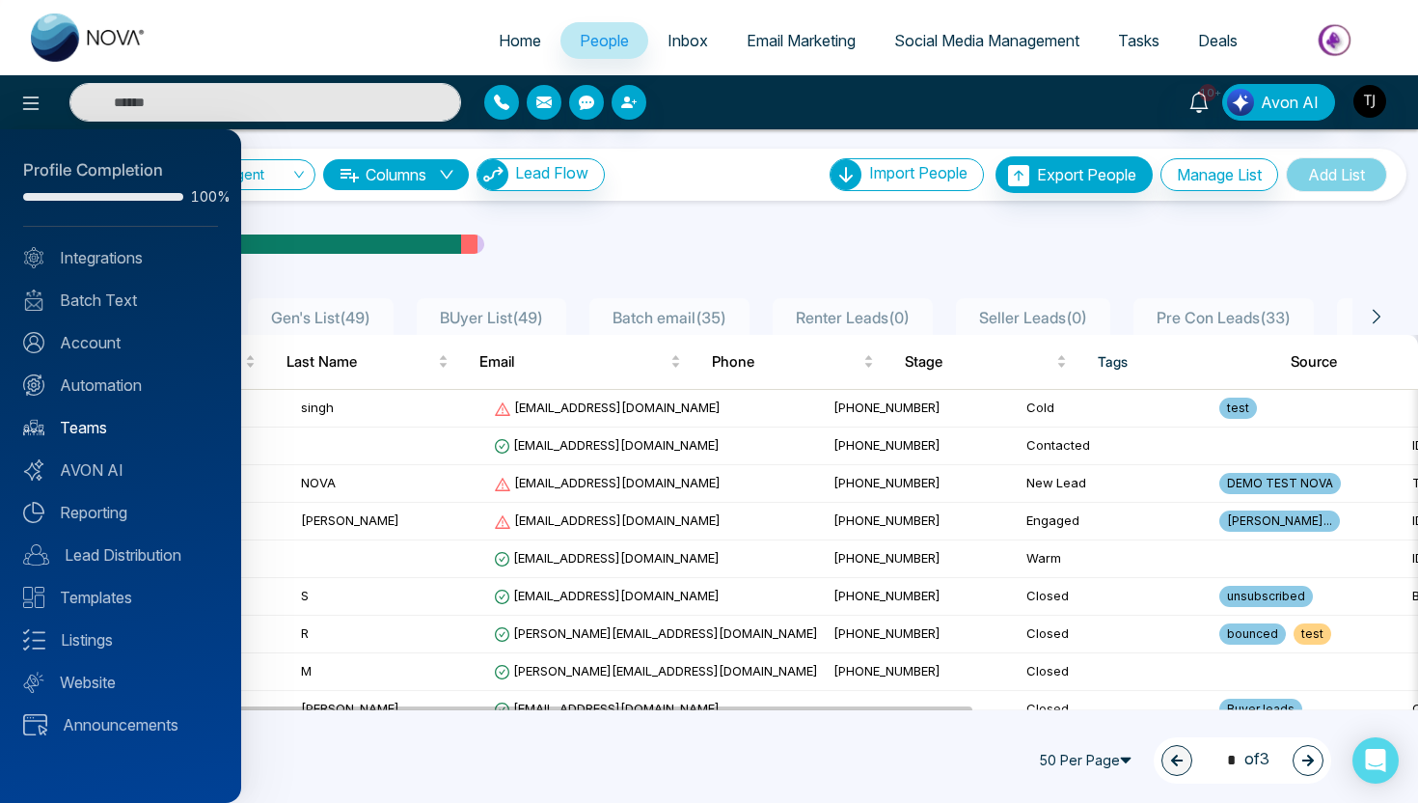
click at [87, 426] on link "Teams" at bounding box center [120, 427] width 195 height 23
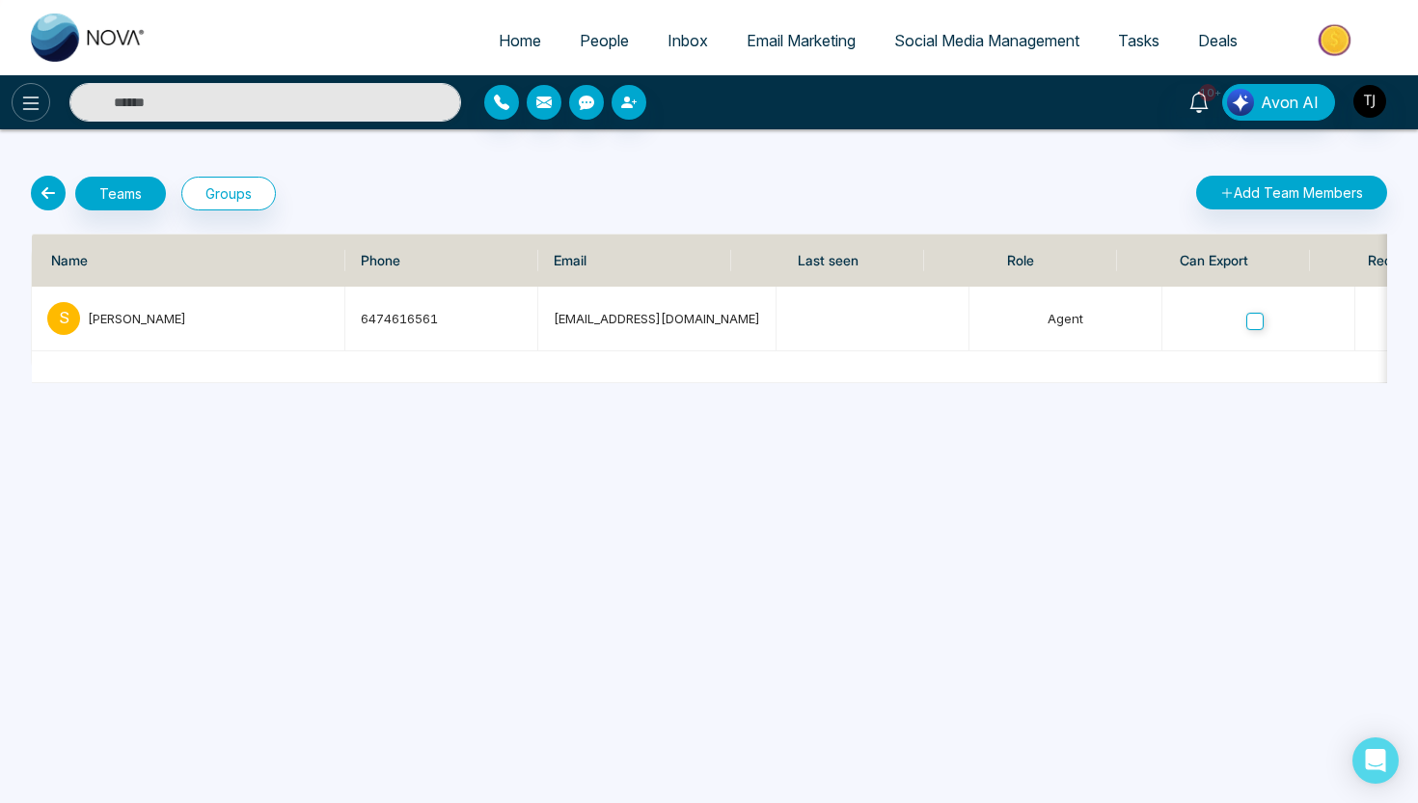
click at [19, 114] on icon at bounding box center [30, 103] width 23 height 23
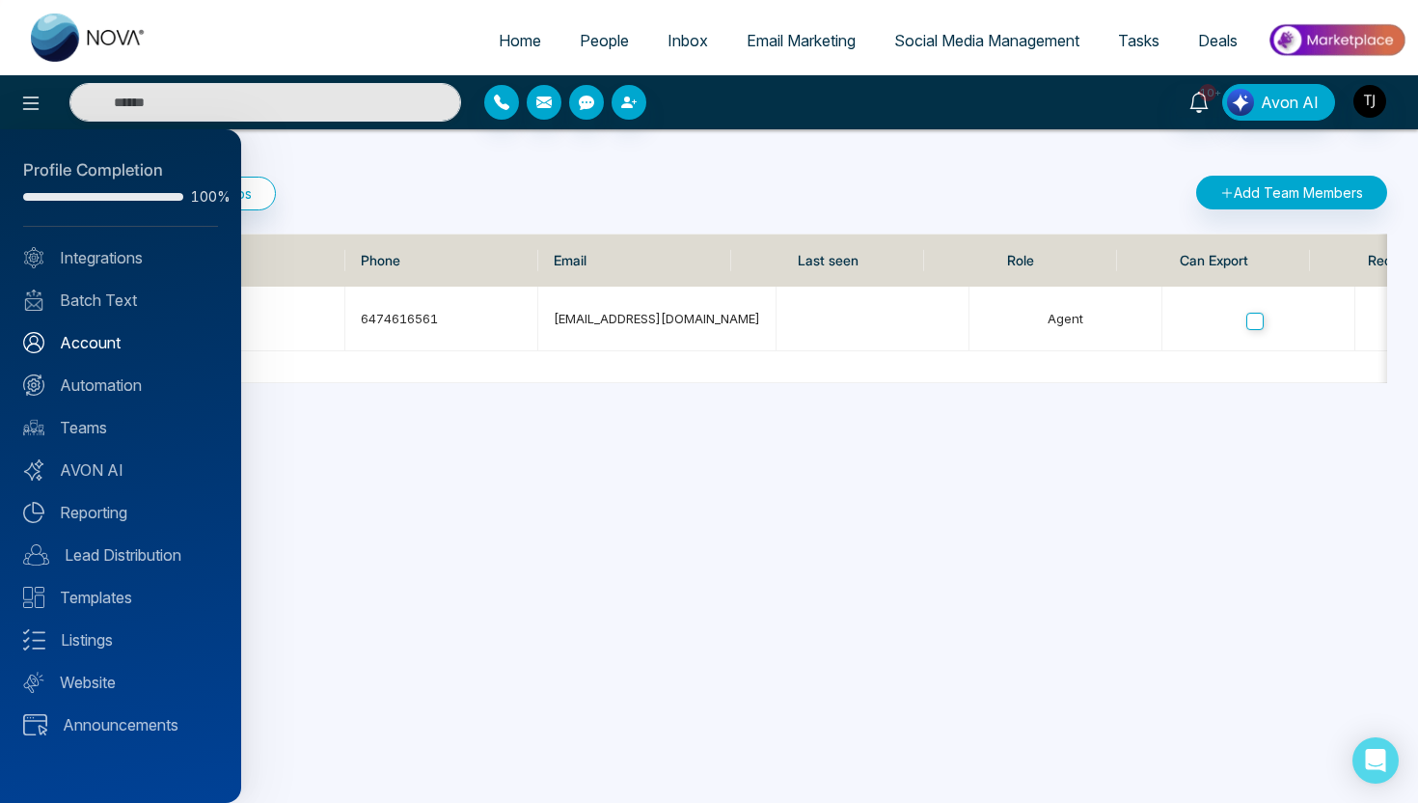
click at [86, 339] on link "Account" at bounding box center [120, 342] width 195 height 23
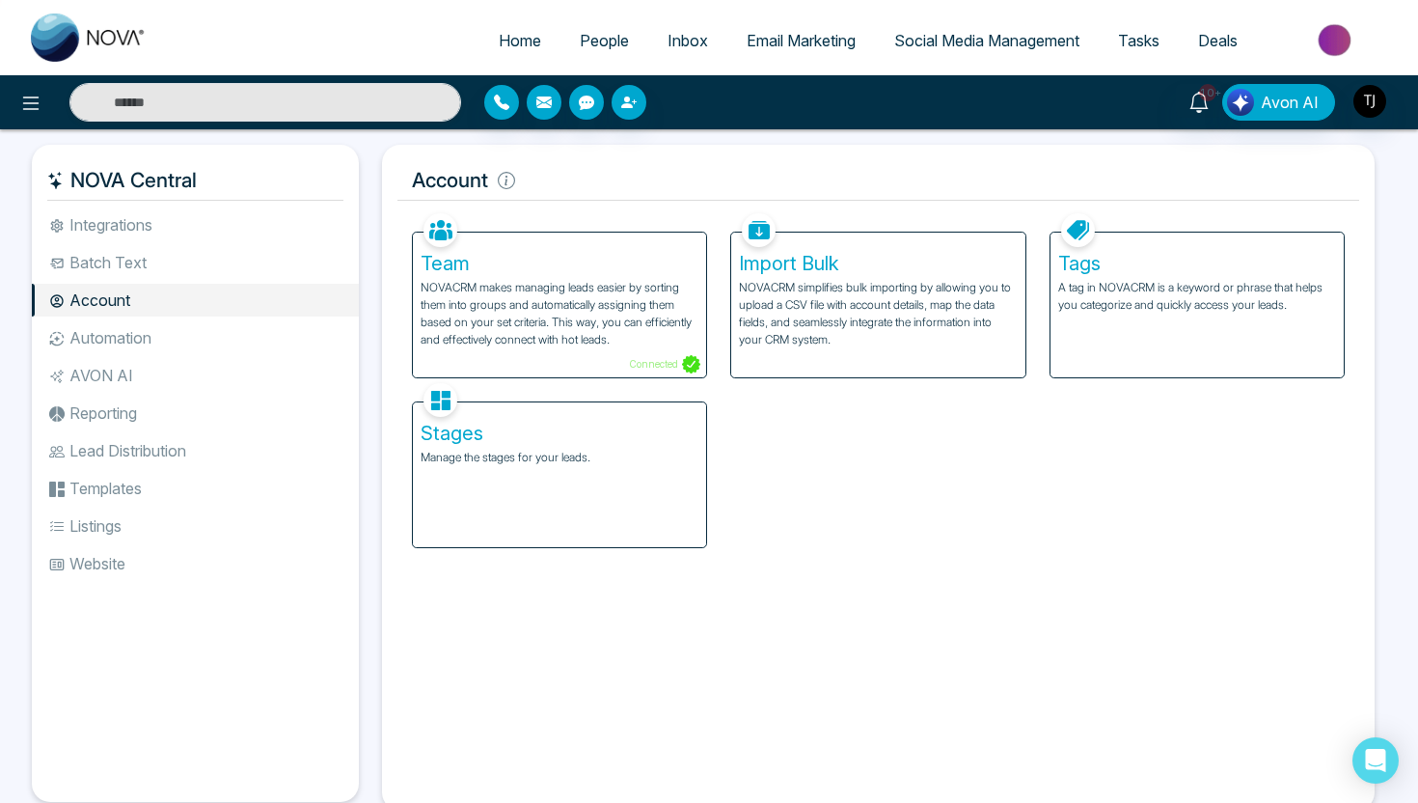
click at [550, 489] on div "Stages Manage the stages for your leads." at bounding box center [559, 474] width 293 height 145
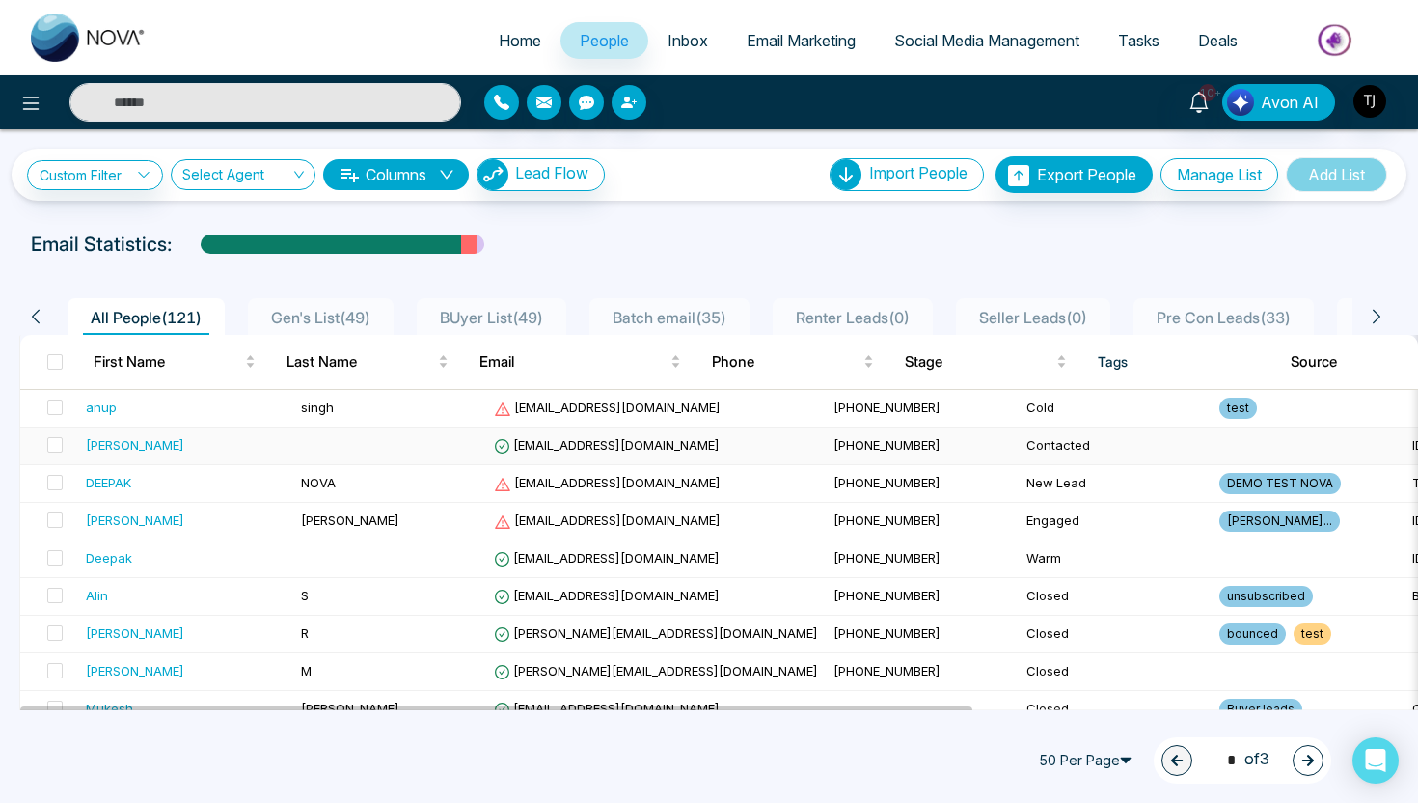
click at [160, 442] on div "[PERSON_NAME]" at bounding box center [186, 444] width 200 height 19
